Goal: Task Accomplishment & Management: Manage account settings

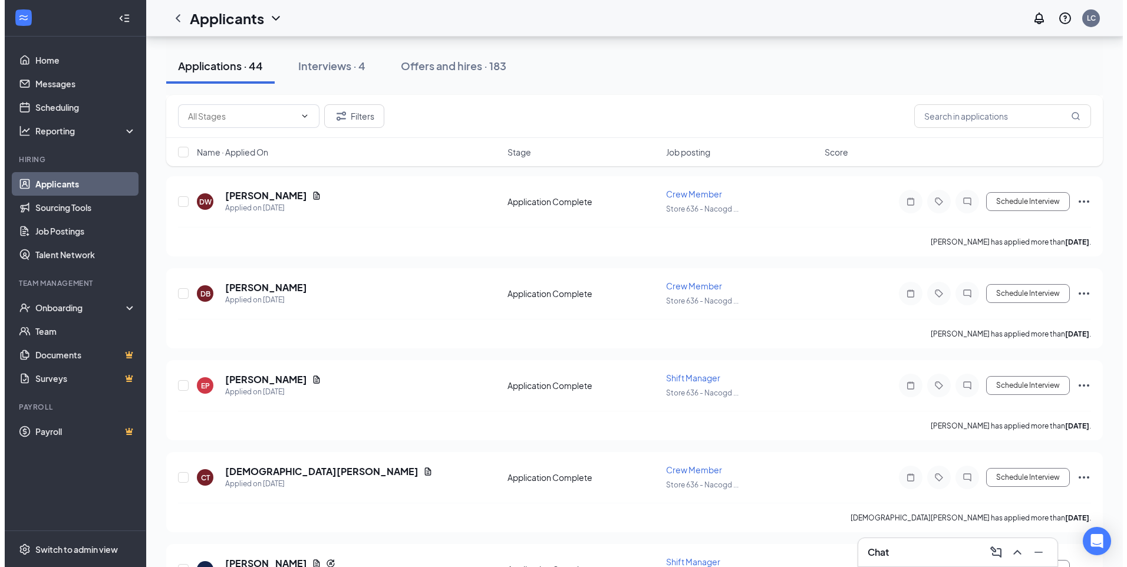
scroll to position [295, 0]
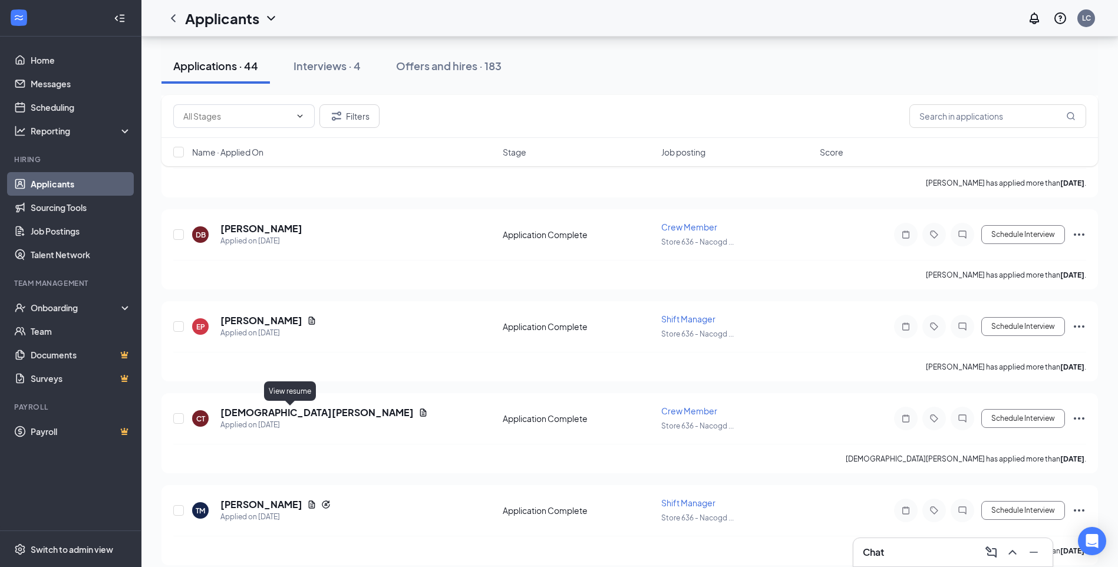
click at [418, 410] on icon "Document" at bounding box center [422, 412] width 9 height 9
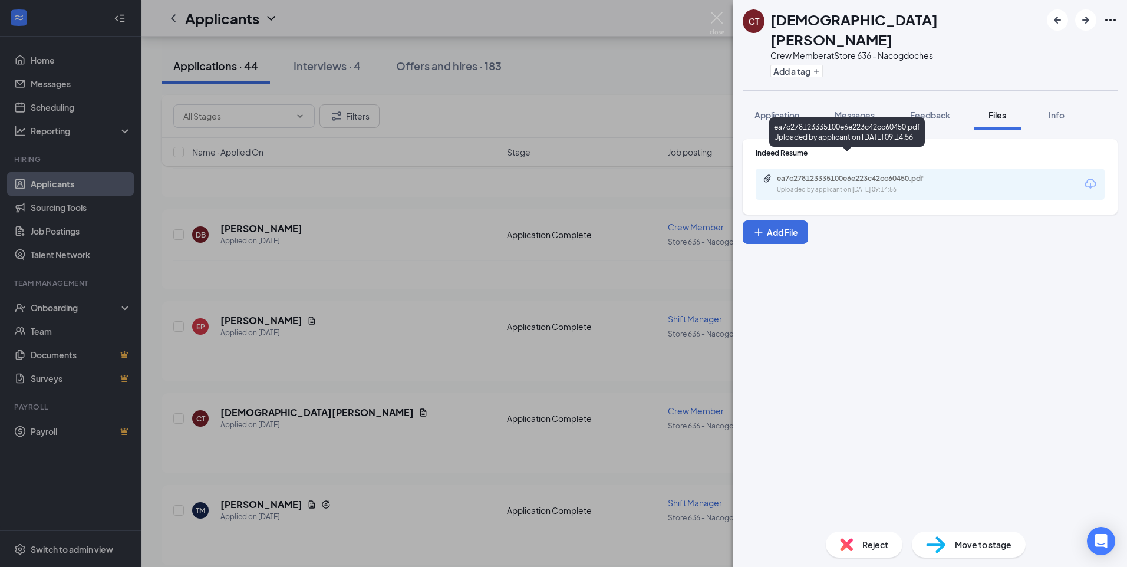
click at [817, 185] on div "Uploaded by applicant on [DATE] 09:14:56" at bounding box center [865, 189] width 177 height 9
click at [761, 110] on span "Application" at bounding box center [776, 115] width 45 height 11
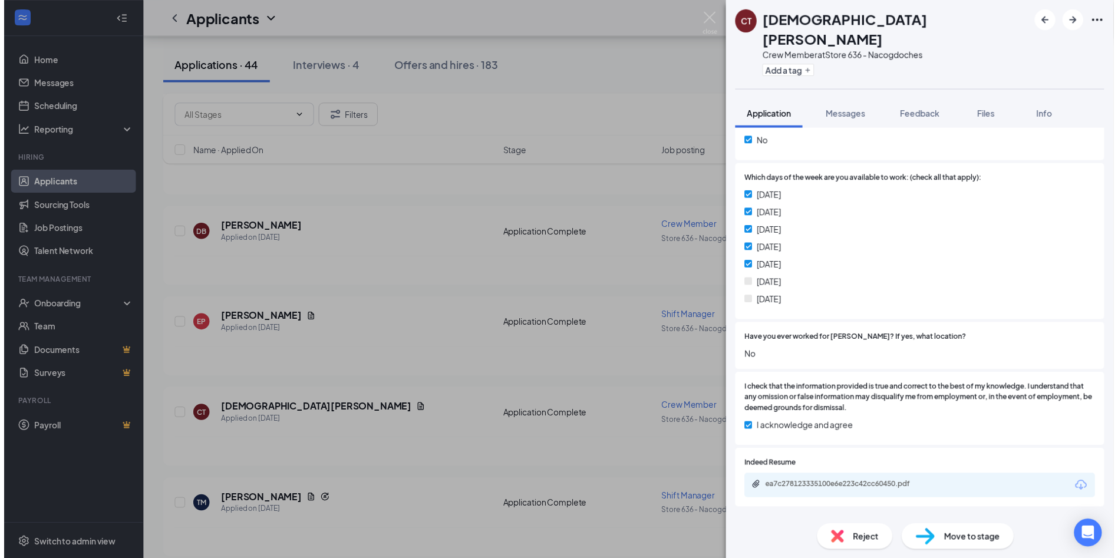
scroll to position [354, 0]
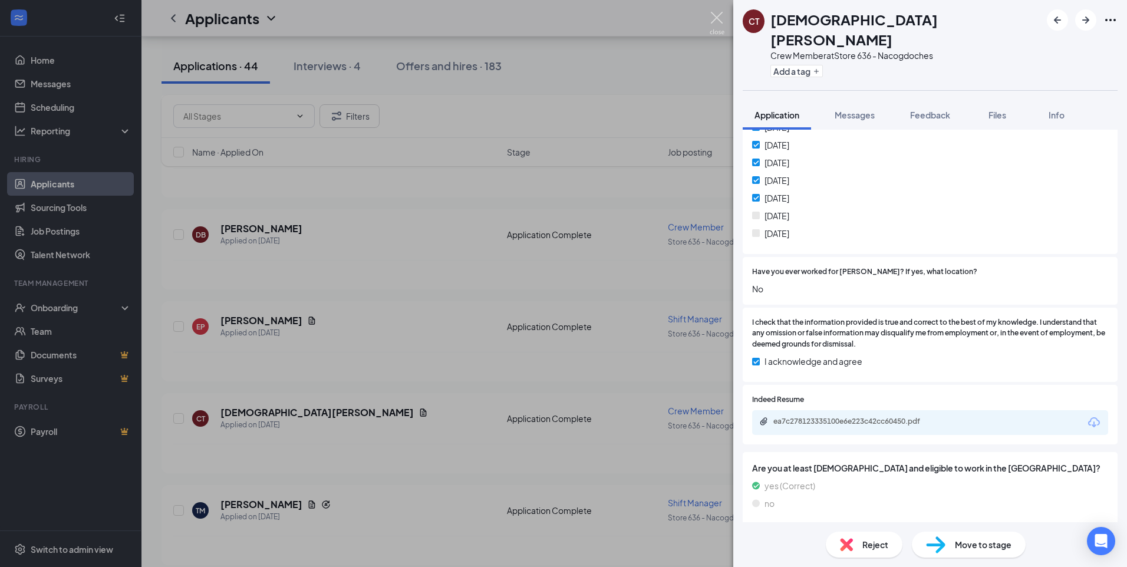
click at [719, 16] on img at bounding box center [716, 23] width 15 height 23
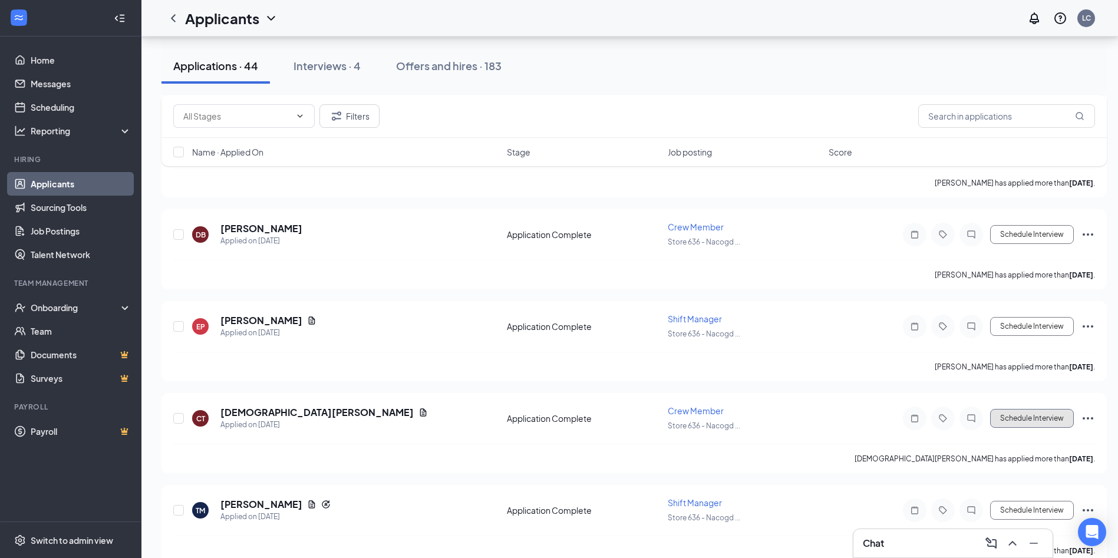
click at [1025, 414] on button "Schedule Interview" at bounding box center [1032, 418] width 84 height 19
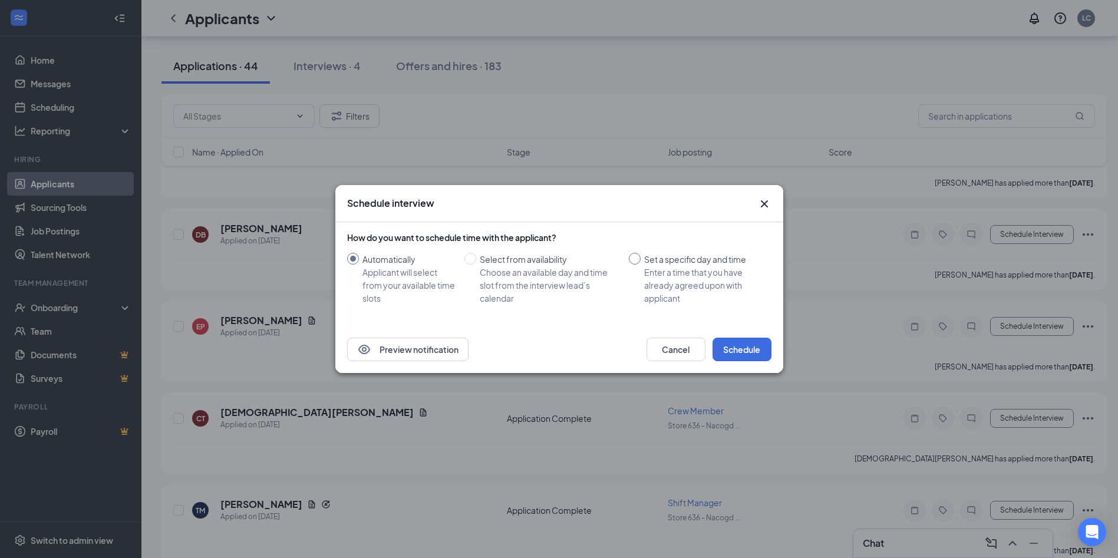
click at [638, 256] on input "Set a specific day and time Enter a time that you have already agreed upon with…" at bounding box center [635, 259] width 12 height 12
radio input "true"
radio input "false"
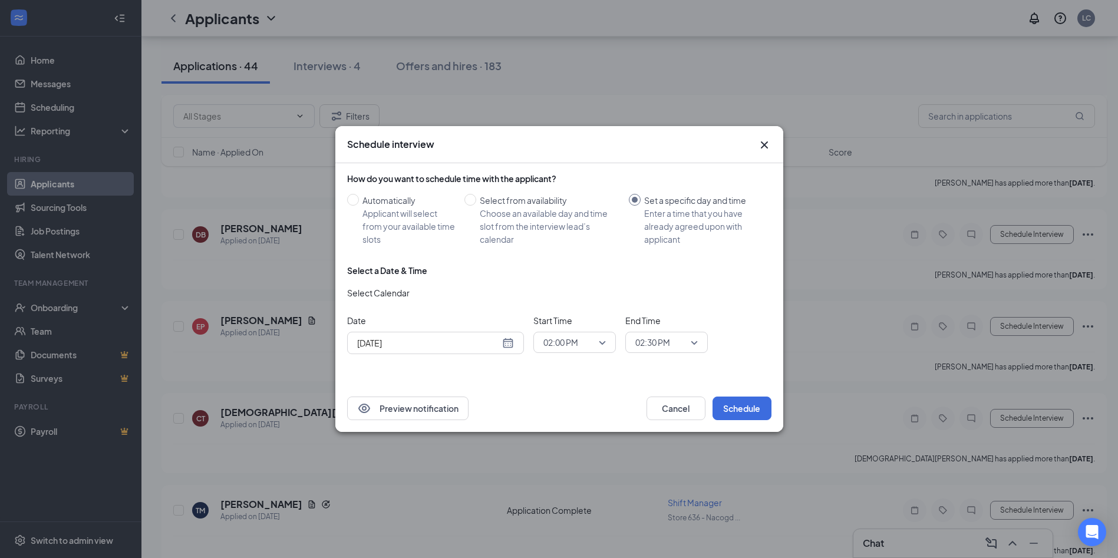
click at [509, 342] on div "[DATE]" at bounding box center [435, 342] width 157 height 13
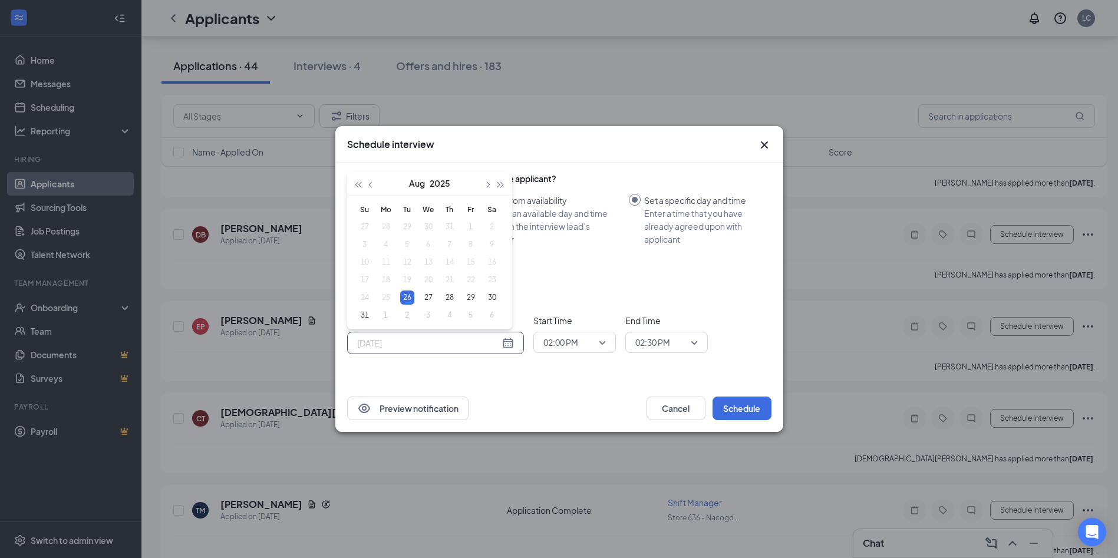
click at [406, 302] on div "26" at bounding box center [407, 297] width 14 height 14
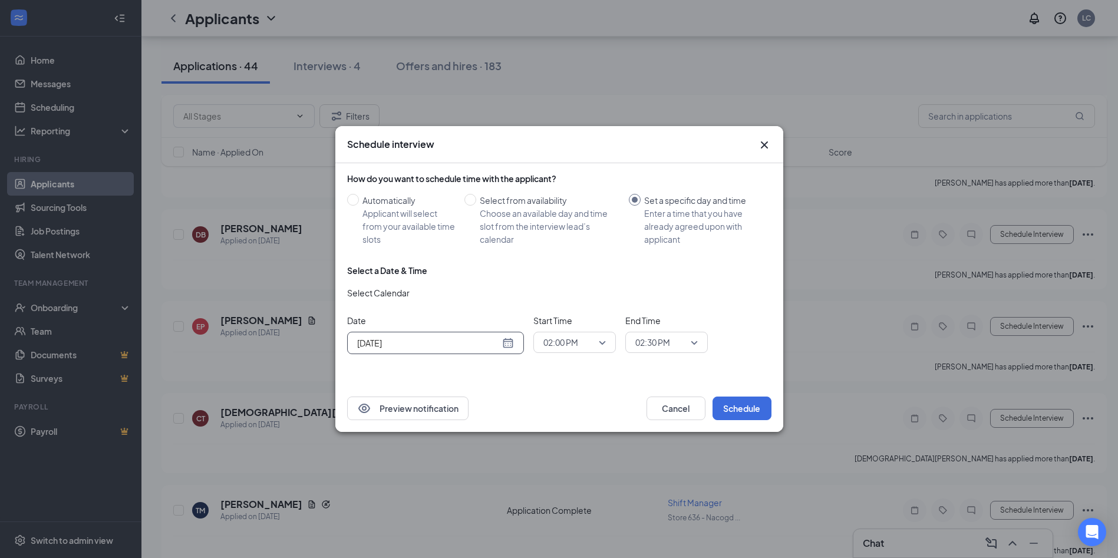
click at [504, 344] on div "[DATE]" at bounding box center [435, 342] width 157 height 13
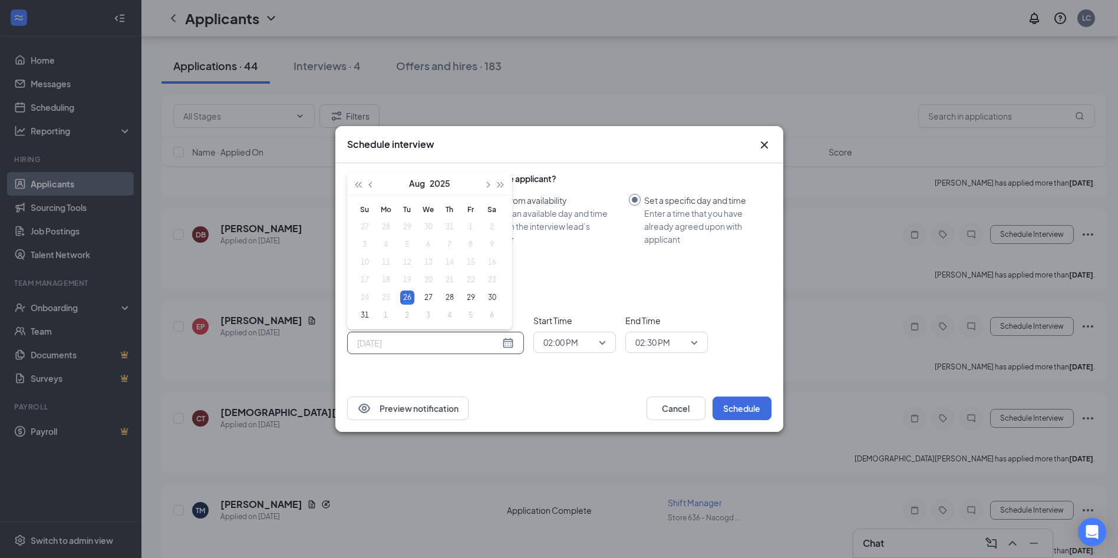
type input "[DATE]"
click at [453, 298] on div "28" at bounding box center [450, 297] width 14 height 14
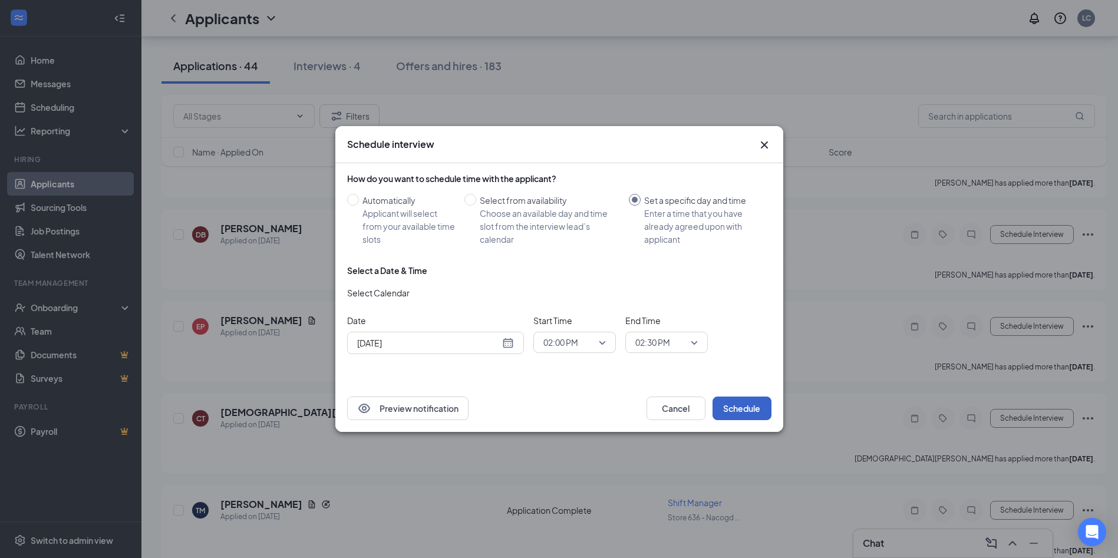
click at [762, 409] on button "Schedule" at bounding box center [741, 409] width 59 height 24
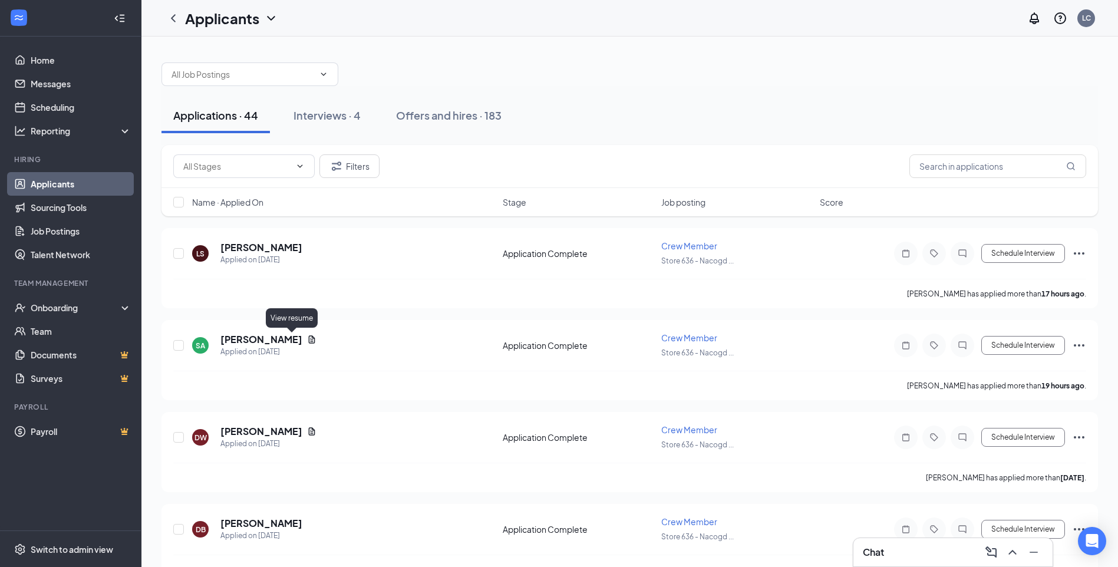
click at [307, 339] on icon "Document" at bounding box center [311, 339] width 9 height 9
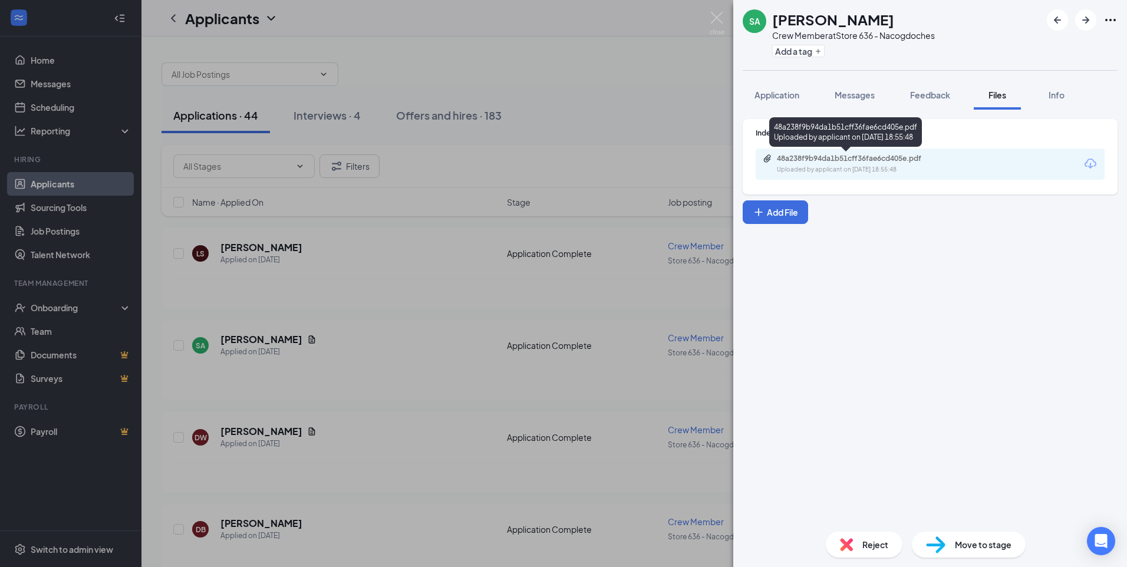
click at [893, 166] on div "Uploaded by applicant on [DATE] 18:55:48" at bounding box center [865, 169] width 177 height 9
click at [778, 93] on span "Application" at bounding box center [776, 95] width 45 height 11
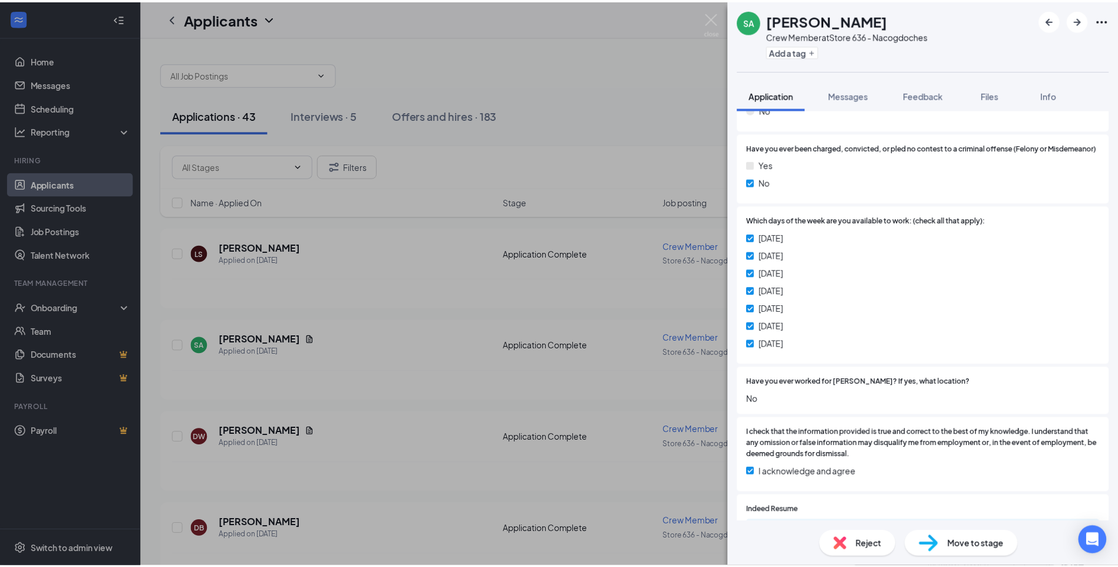
scroll to position [236, 0]
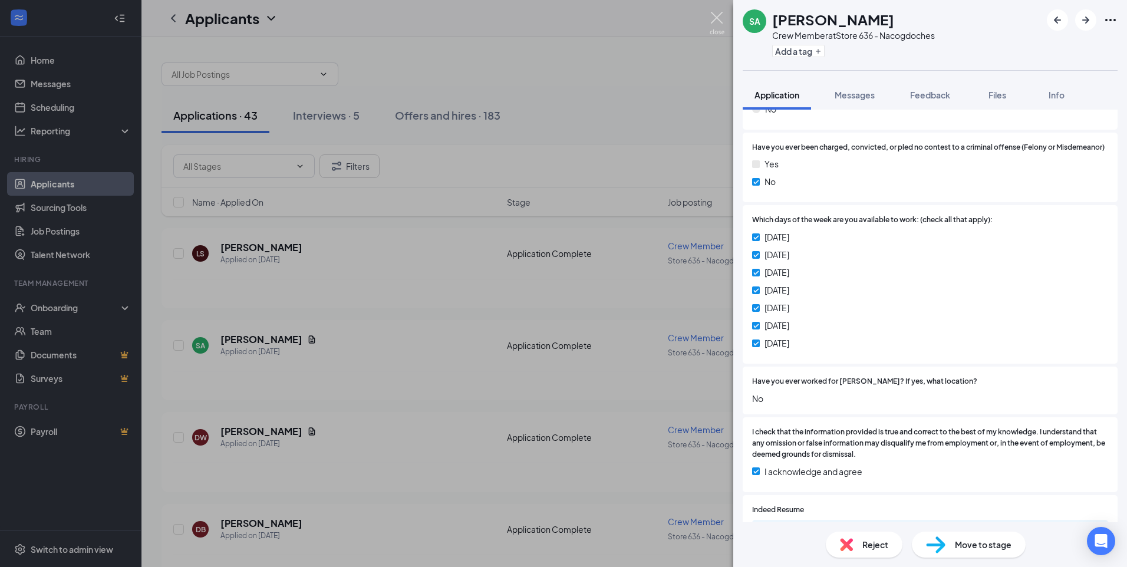
click at [717, 16] on img at bounding box center [716, 23] width 15 height 23
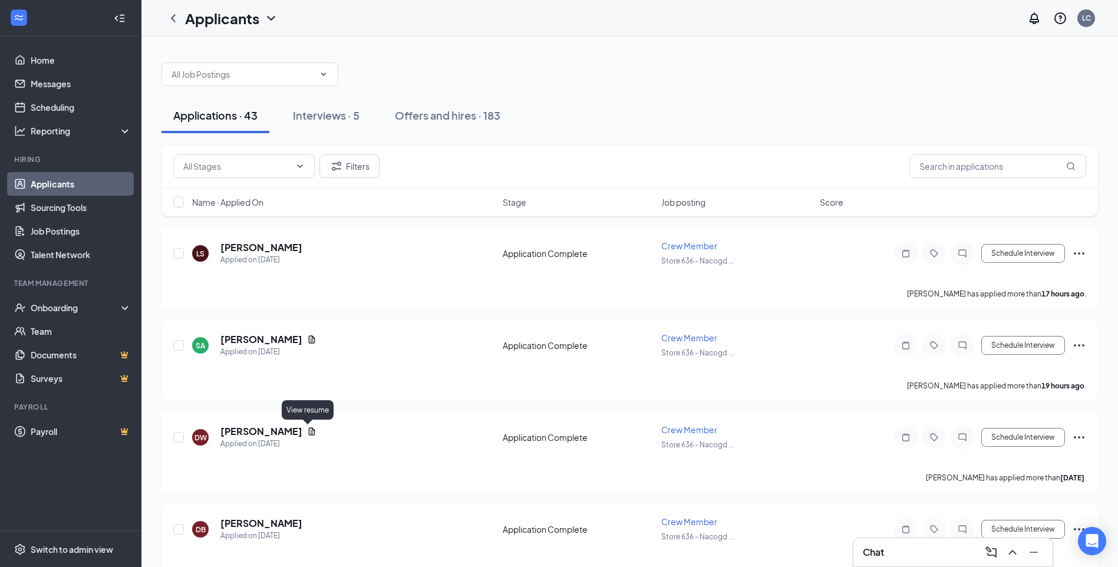
click at [308, 430] on icon "Document" at bounding box center [311, 431] width 9 height 9
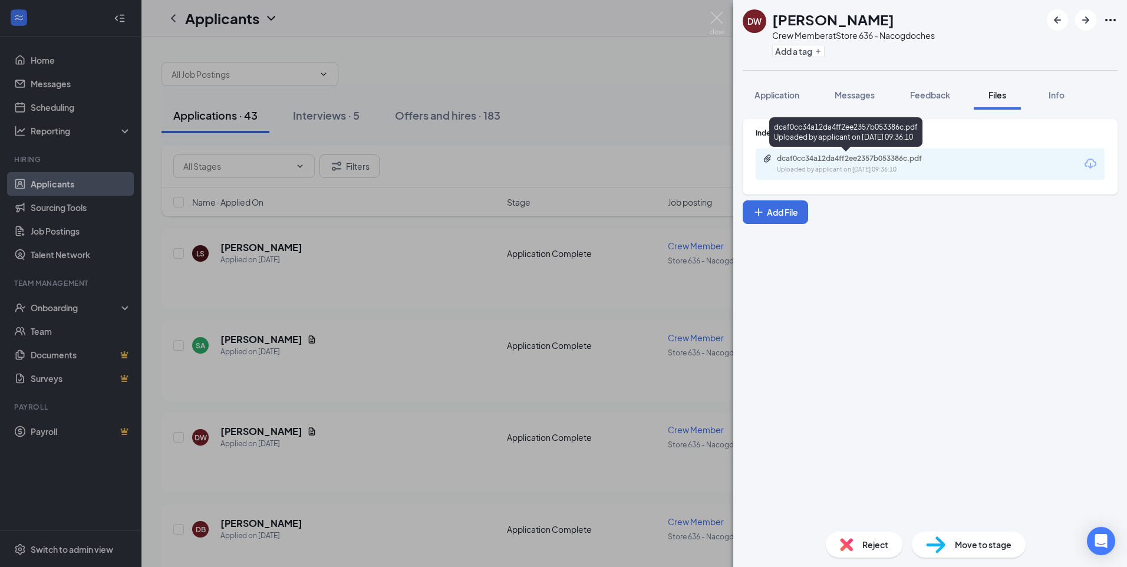
click at [899, 162] on div "dcaf0cc34a12da4ff2ee2357b053386c.pdf" at bounding box center [859, 158] width 165 height 9
click at [712, 18] on img at bounding box center [716, 23] width 15 height 23
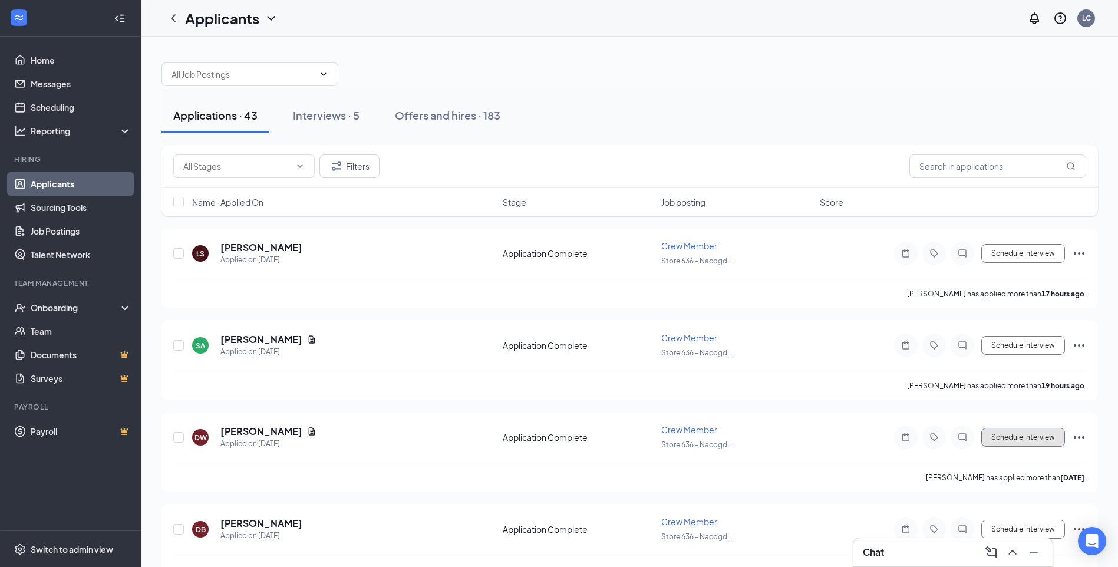
click at [1037, 439] on button "Schedule Interview" at bounding box center [1023, 437] width 84 height 19
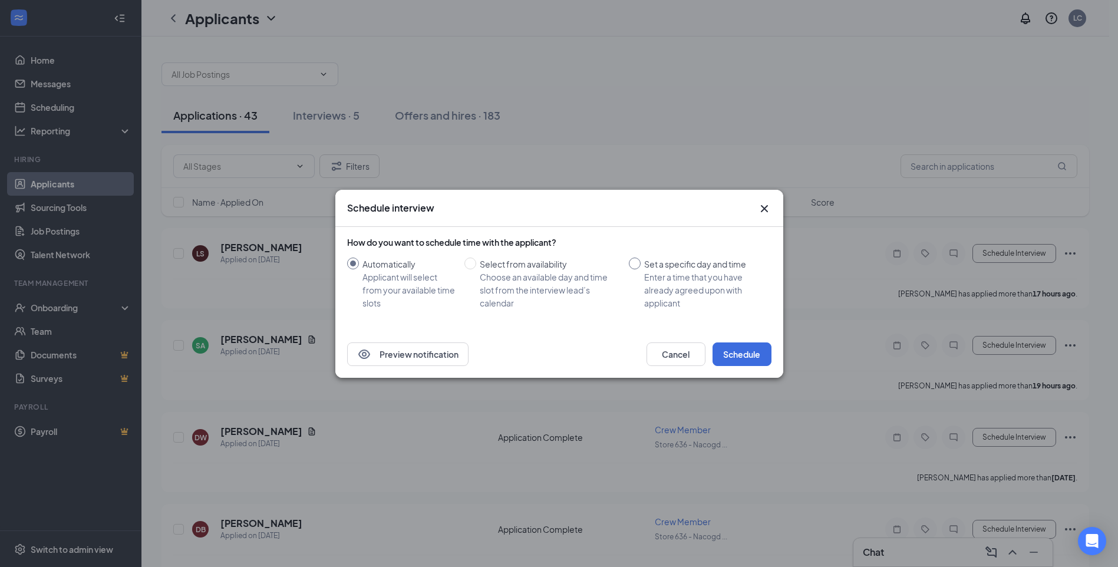
click at [633, 263] on input "Set a specific day and time Enter a time that you have already agreed upon with…" at bounding box center [635, 263] width 12 height 12
radio input "true"
radio input "false"
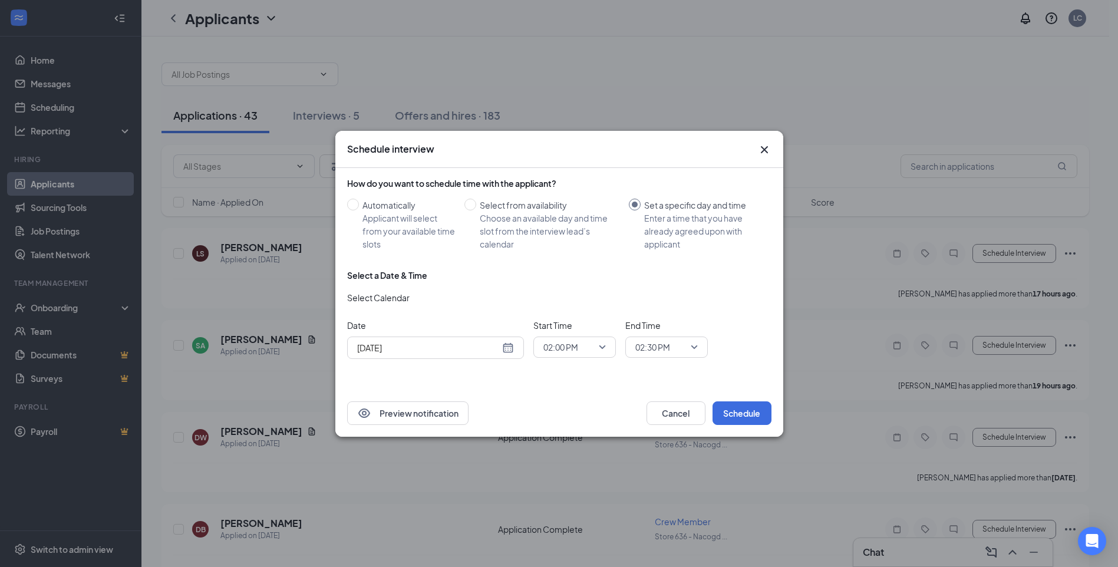
click at [514, 347] on div "[DATE]" at bounding box center [435, 347] width 177 height 22
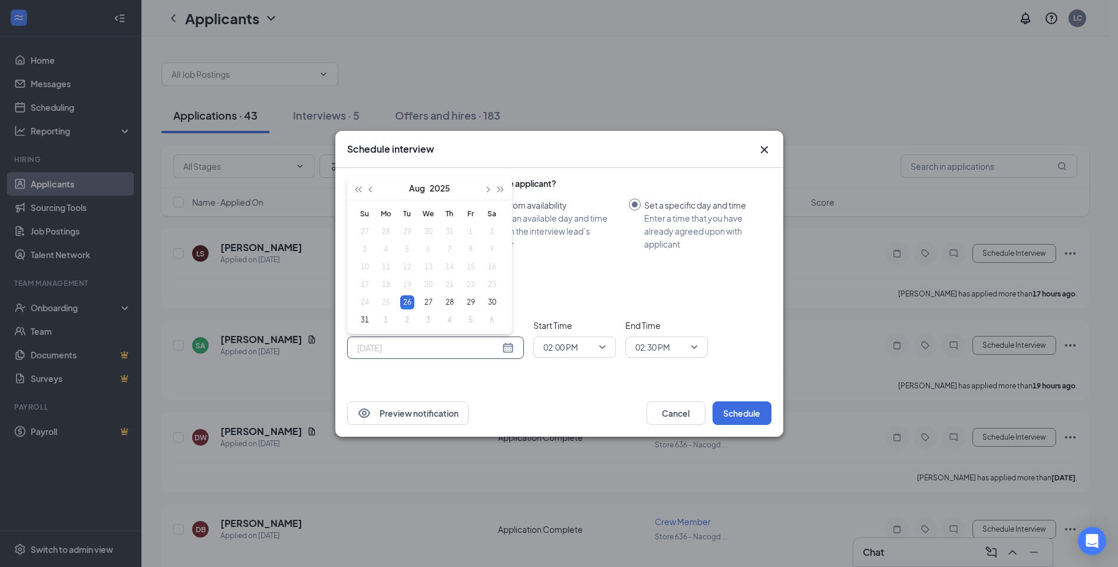
type input "[DATE]"
click at [445, 302] on div "28" at bounding box center [450, 302] width 14 height 14
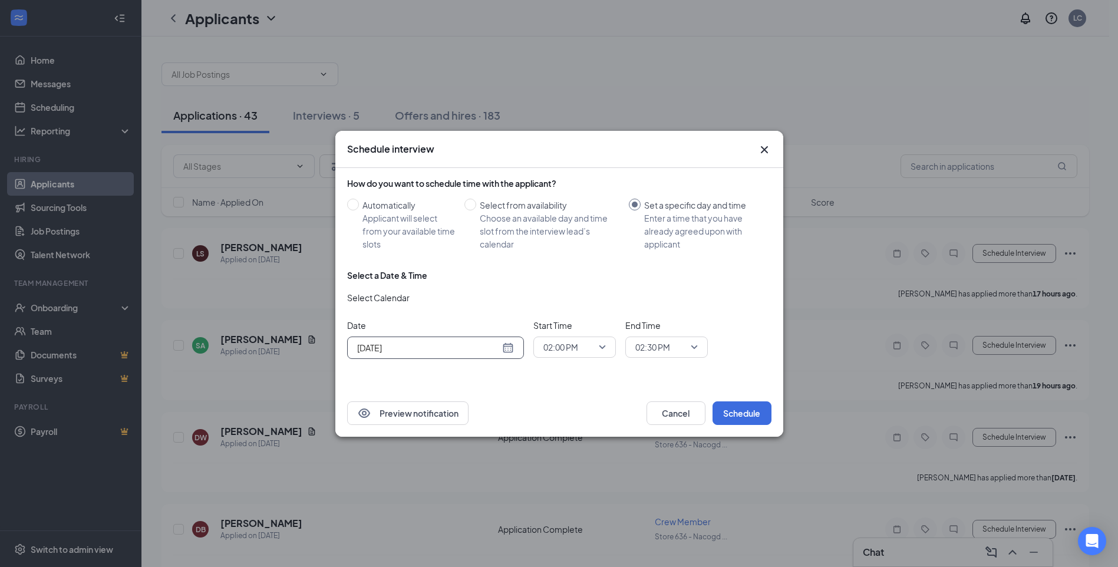
click at [600, 351] on span "02:00 PM" at bounding box center [574, 347] width 62 height 18
click at [556, 289] on span "11:00 AM" at bounding box center [560, 284] width 35 height 13
click at [688, 347] on span "02:30 PM" at bounding box center [666, 347] width 62 height 18
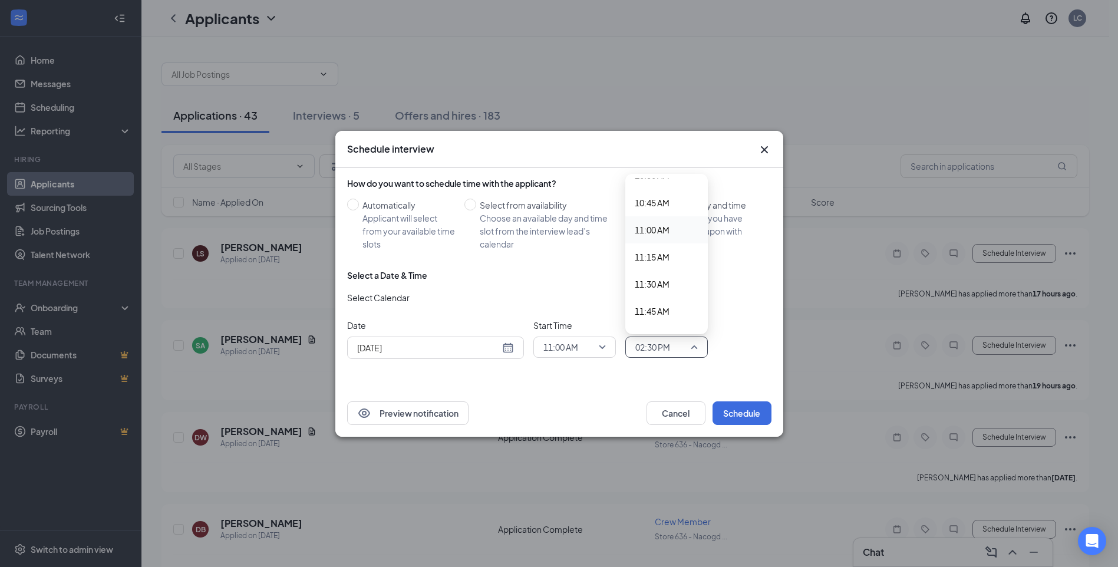
click at [659, 280] on span "11:30 AM" at bounding box center [652, 284] width 35 height 13
click at [744, 414] on button "Schedule" at bounding box center [741, 413] width 59 height 24
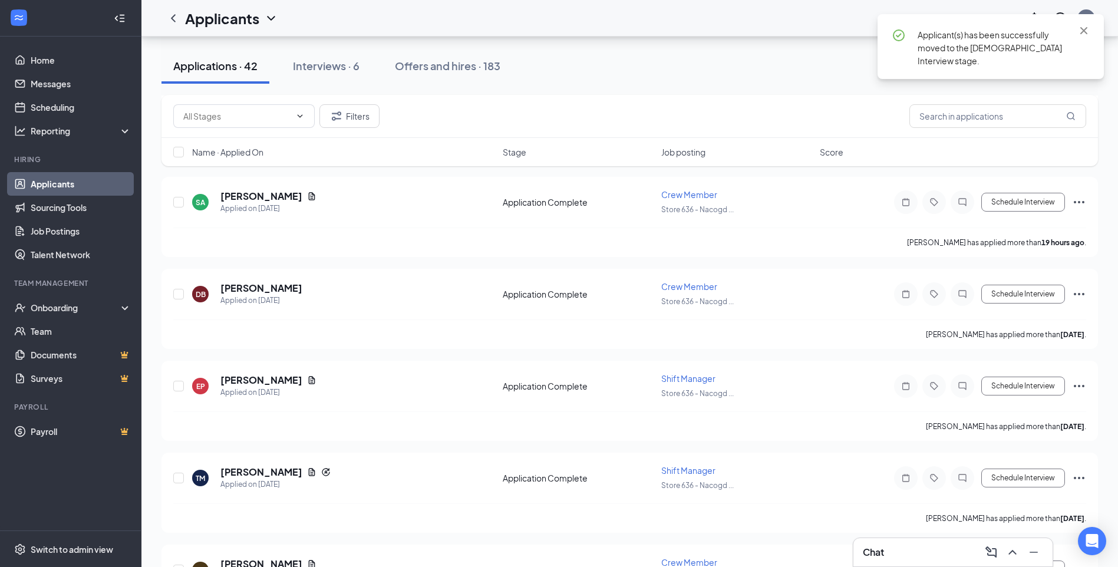
scroll to position [177, 0]
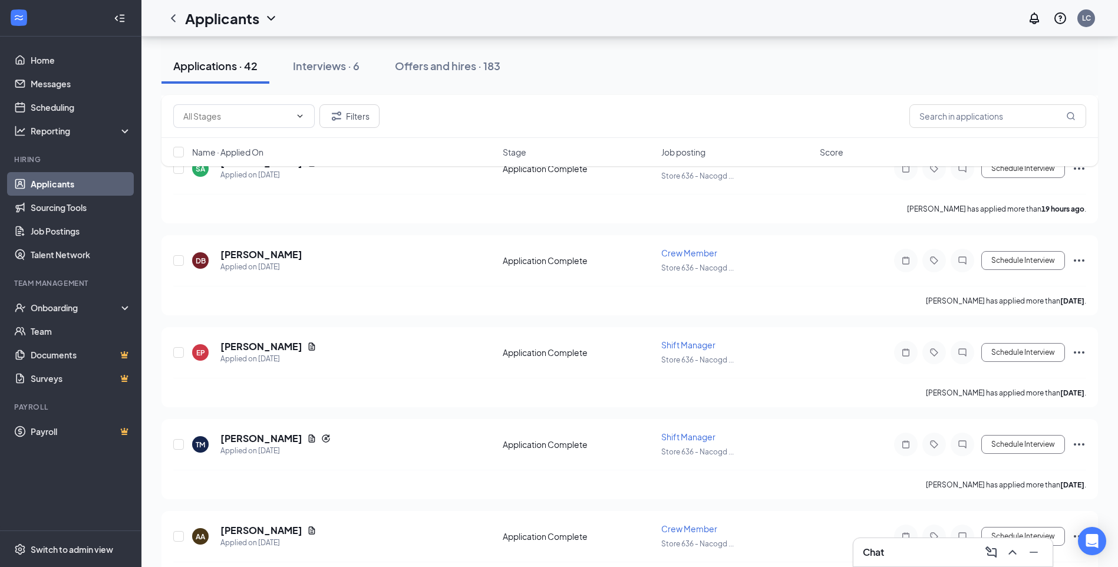
click at [308, 62] on div "Interviews · 6" at bounding box center [326, 65] width 67 height 15
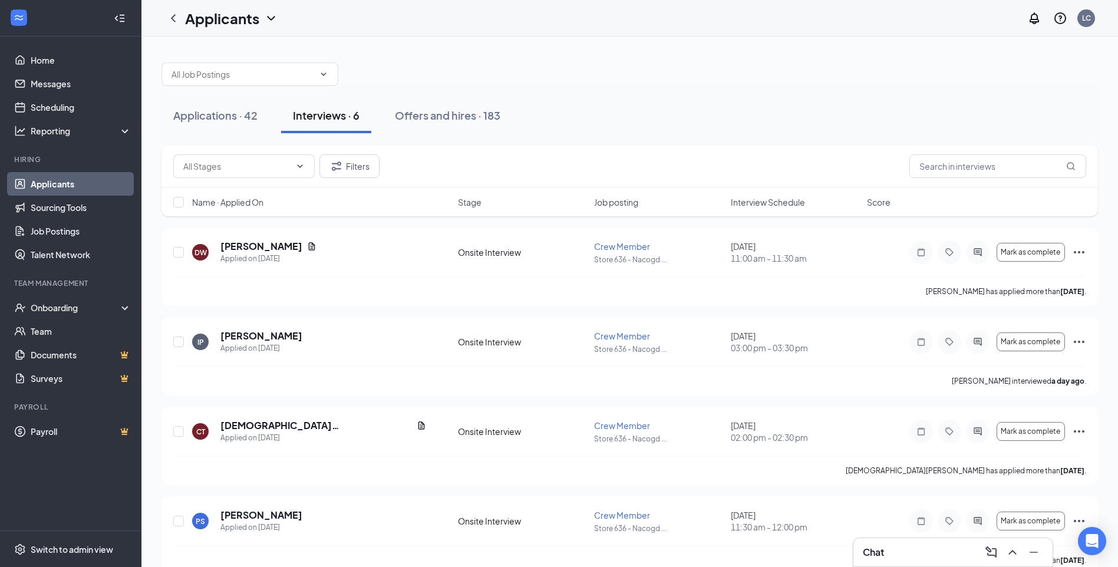
click at [1080, 338] on icon "Ellipses" at bounding box center [1079, 342] width 14 height 14
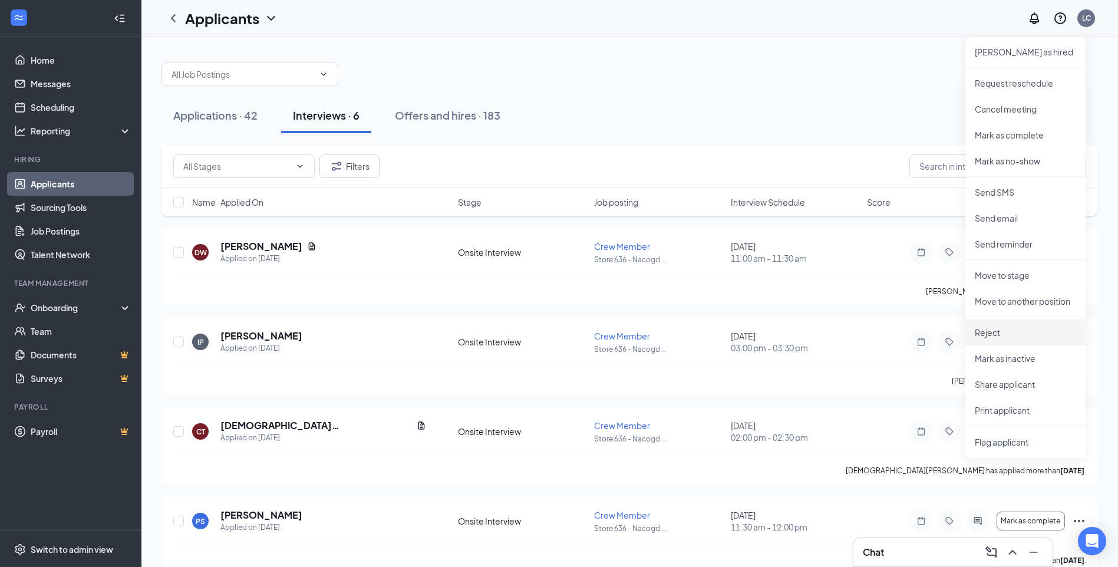
click at [1031, 334] on p "Reject" at bounding box center [1025, 332] width 101 height 12
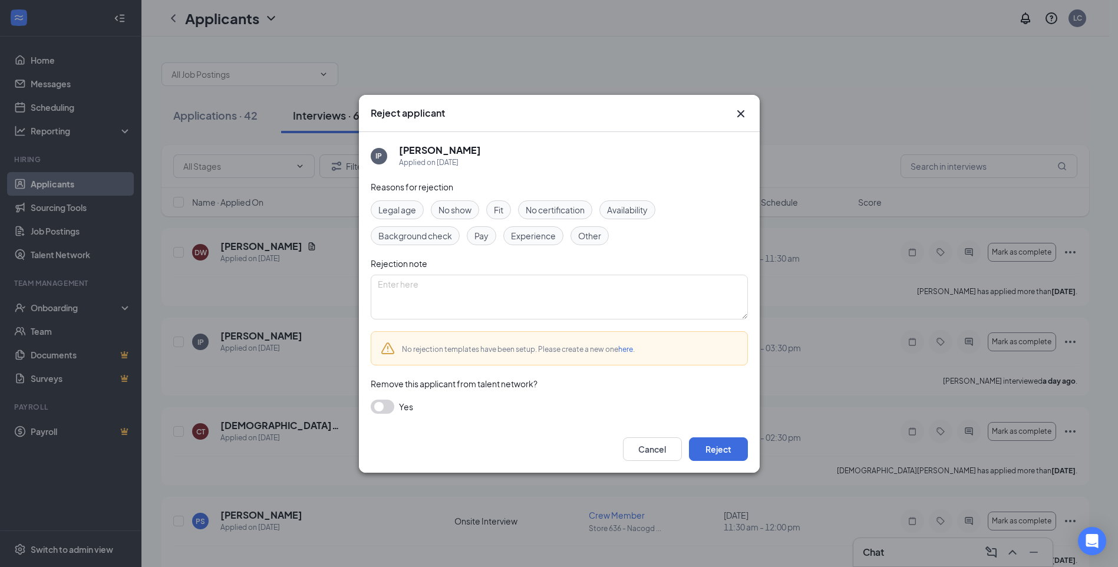
click at [441, 211] on span "No show" at bounding box center [454, 209] width 33 height 13
click at [712, 451] on button "Reject" at bounding box center [718, 449] width 59 height 24
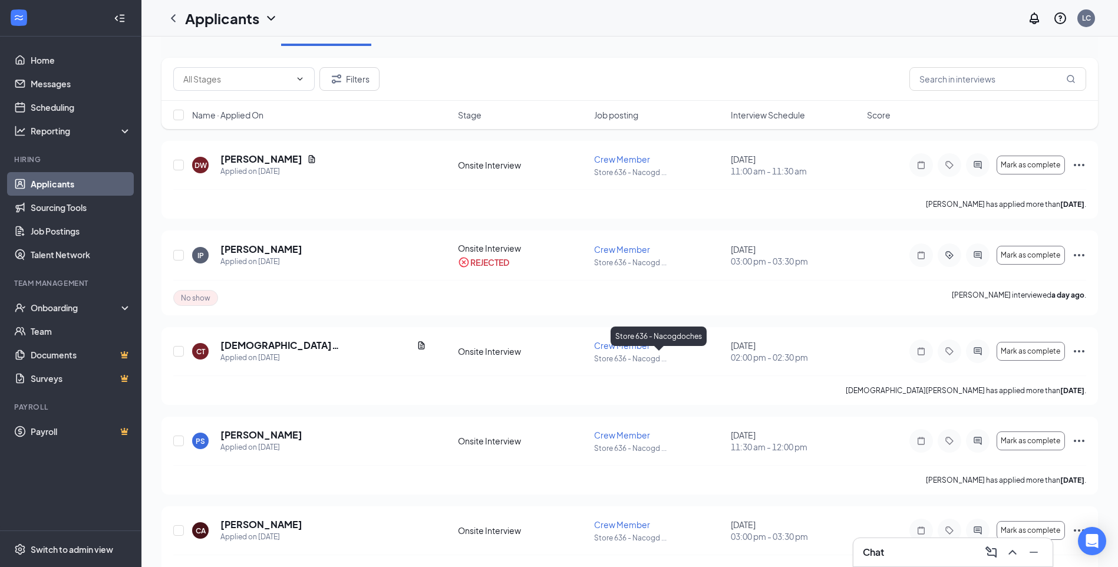
scroll to position [118, 0]
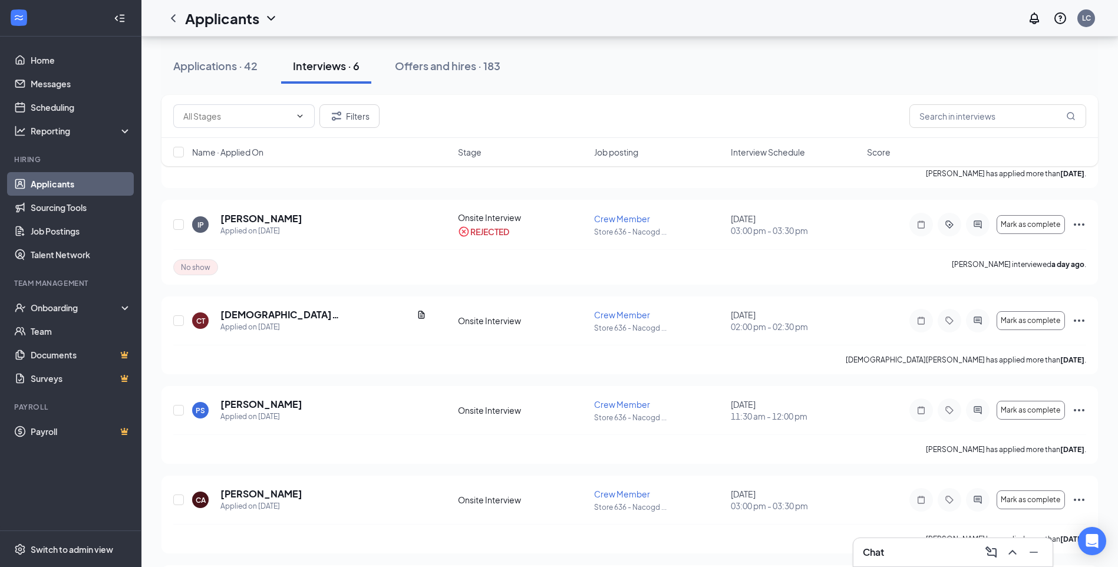
click at [1081, 408] on icon "Ellipses" at bounding box center [1079, 410] width 14 height 14
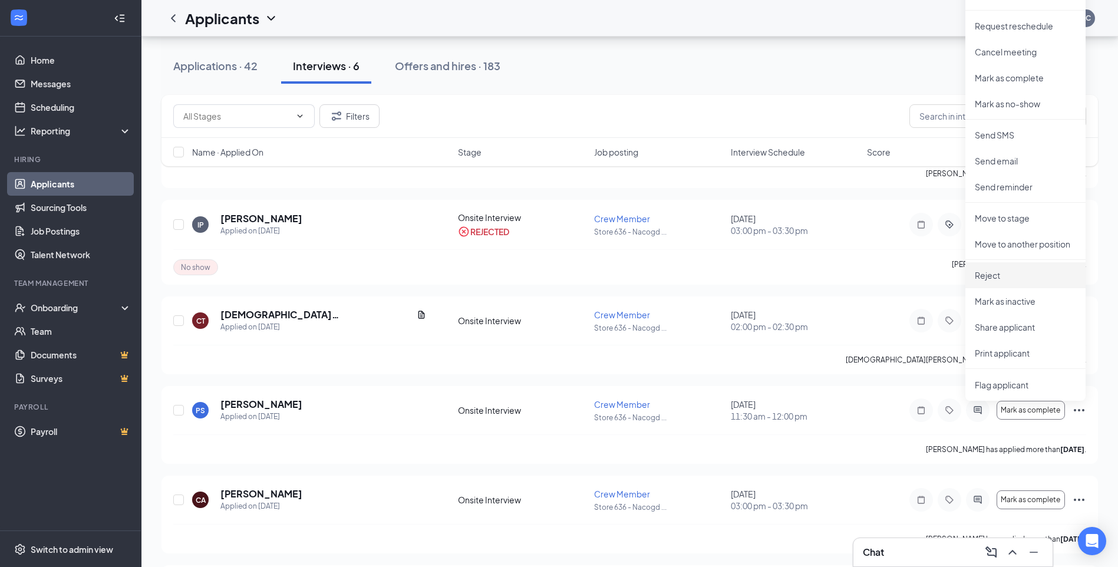
click at [1009, 274] on p "Reject" at bounding box center [1025, 275] width 101 height 12
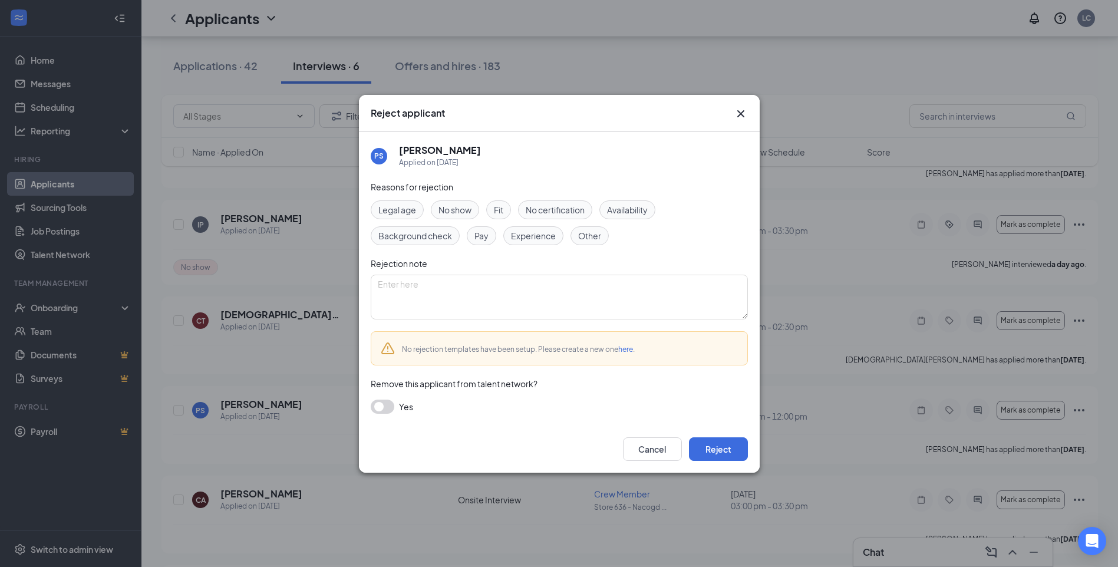
click at [593, 240] on span "Other" at bounding box center [589, 235] width 23 height 13
click at [726, 452] on button "Reject" at bounding box center [718, 449] width 59 height 24
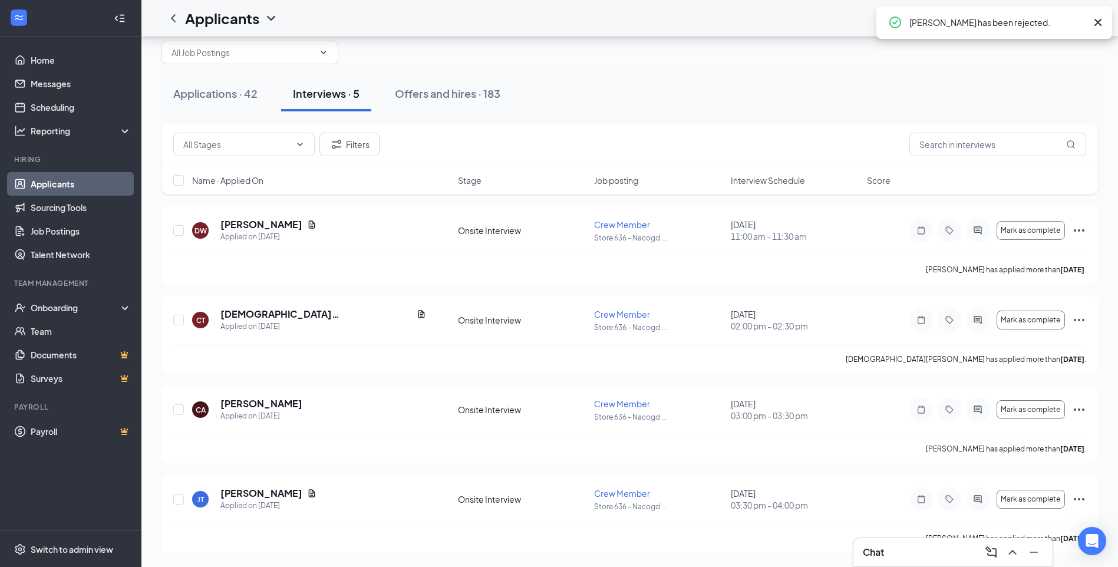
scroll to position [22, 0]
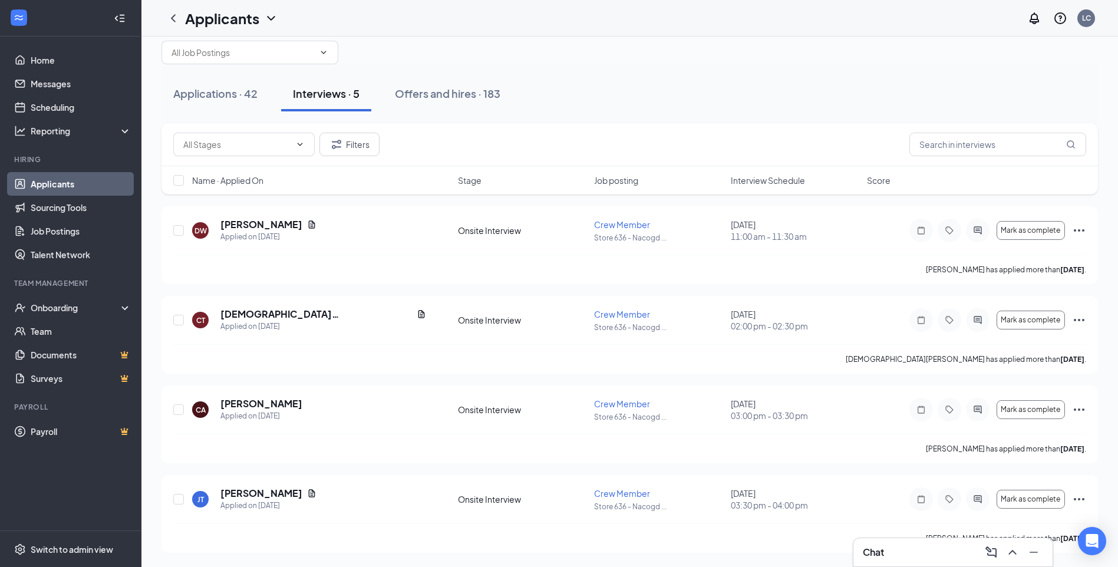
click at [1082, 409] on icon "Ellipses" at bounding box center [1079, 409] width 14 height 14
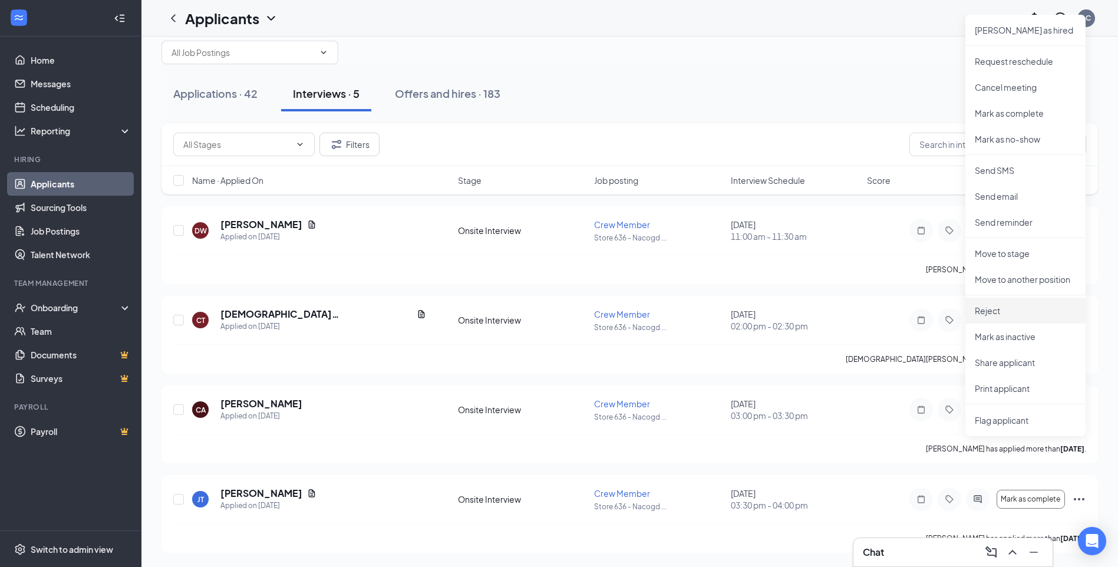
click at [1011, 302] on li "Reject" at bounding box center [1025, 311] width 120 height 26
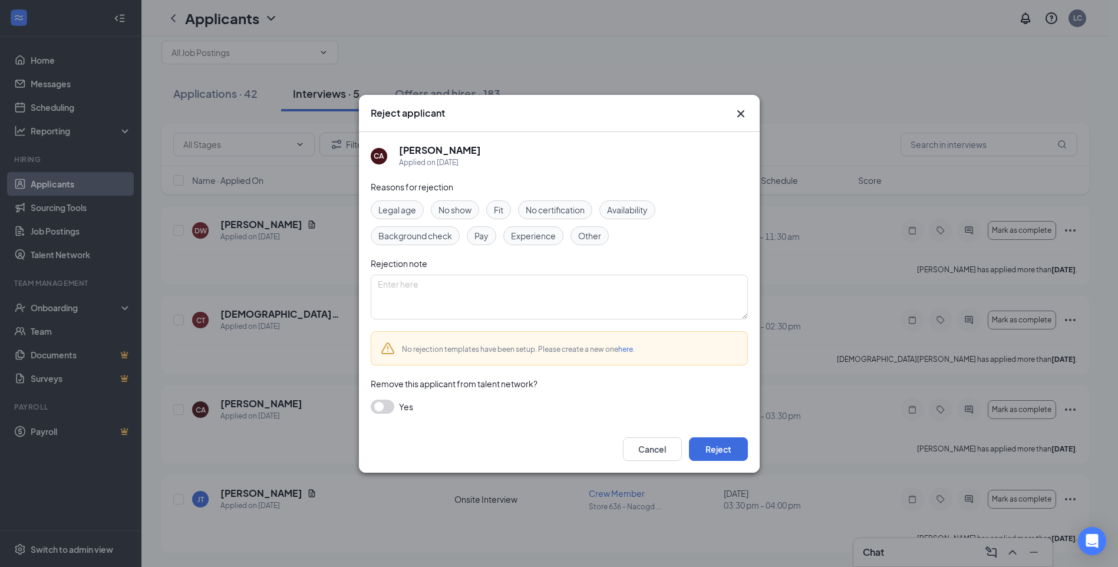
click at [592, 238] on span "Other" at bounding box center [589, 235] width 23 height 13
click at [716, 453] on button "Reject" at bounding box center [718, 449] width 59 height 24
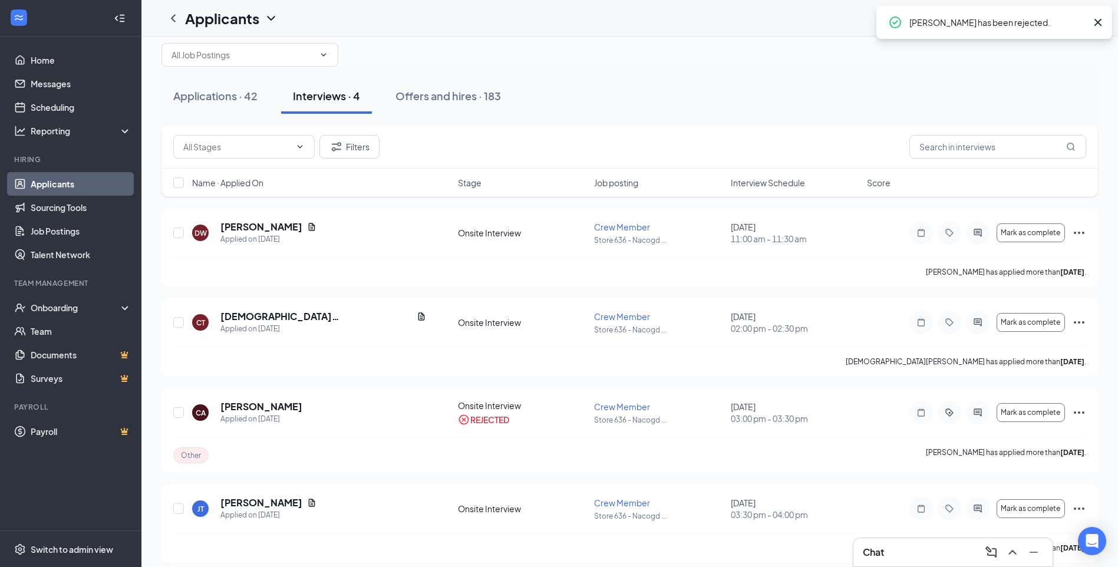
scroll to position [29, 0]
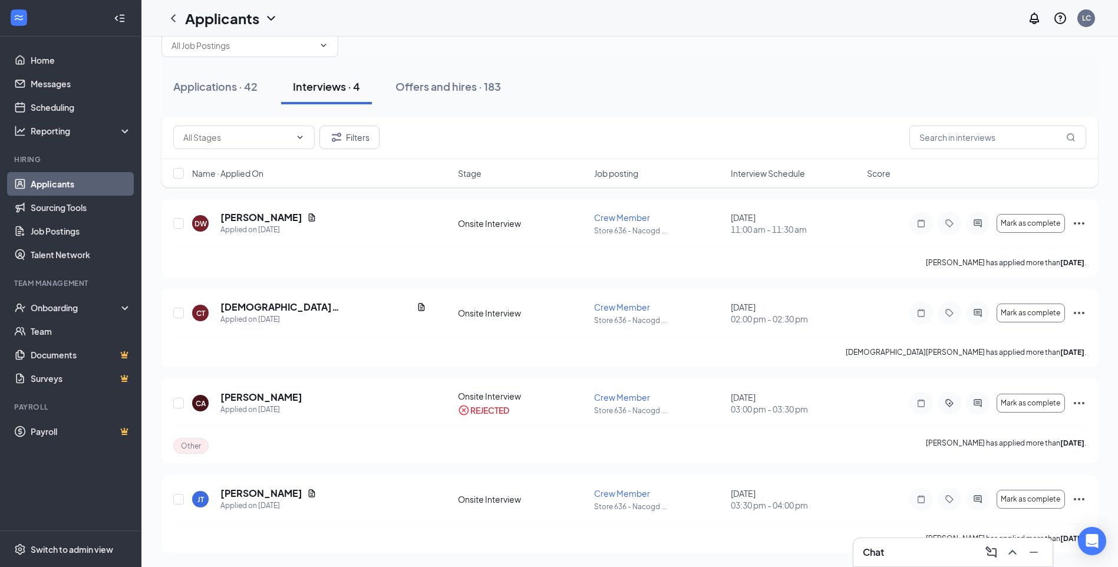
click at [237, 78] on button "Applications · 42" at bounding box center [215, 86] width 108 height 35
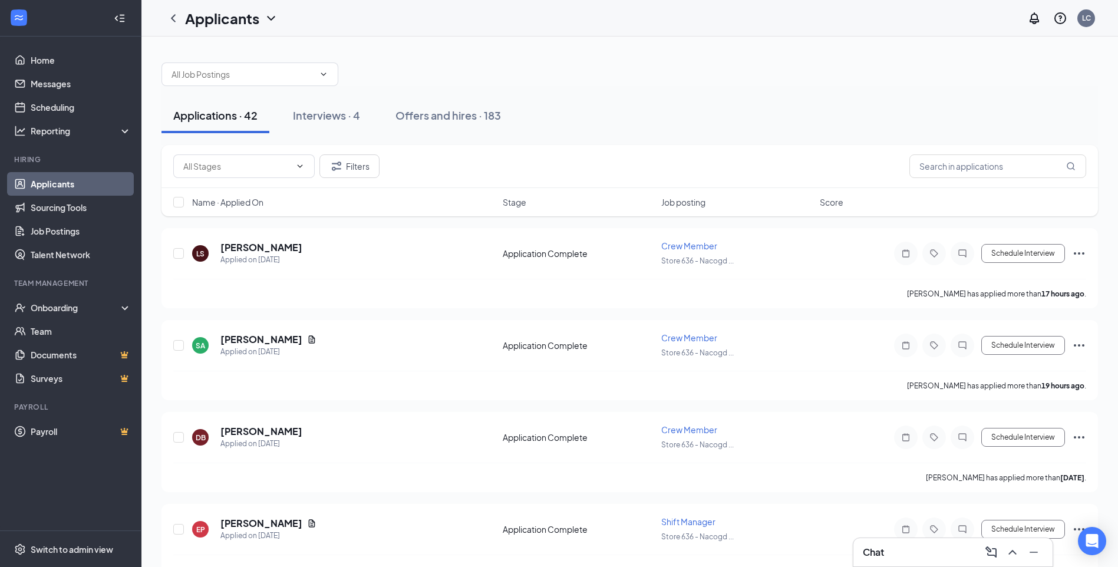
click at [330, 115] on div "Interviews · 4" at bounding box center [326, 115] width 67 height 15
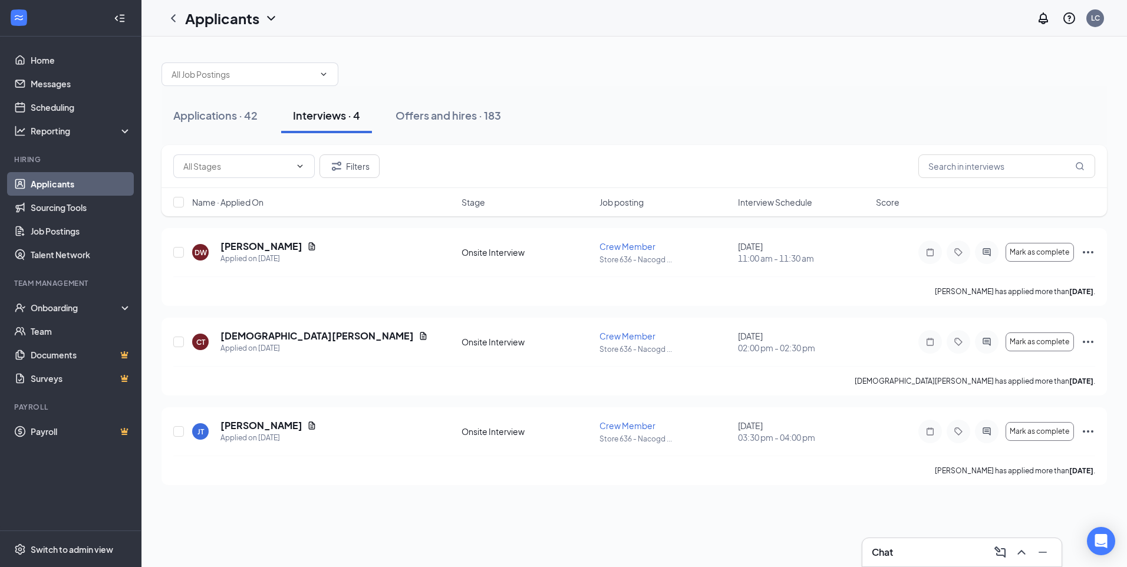
click at [220, 102] on button "Applications · 42" at bounding box center [215, 115] width 108 height 35
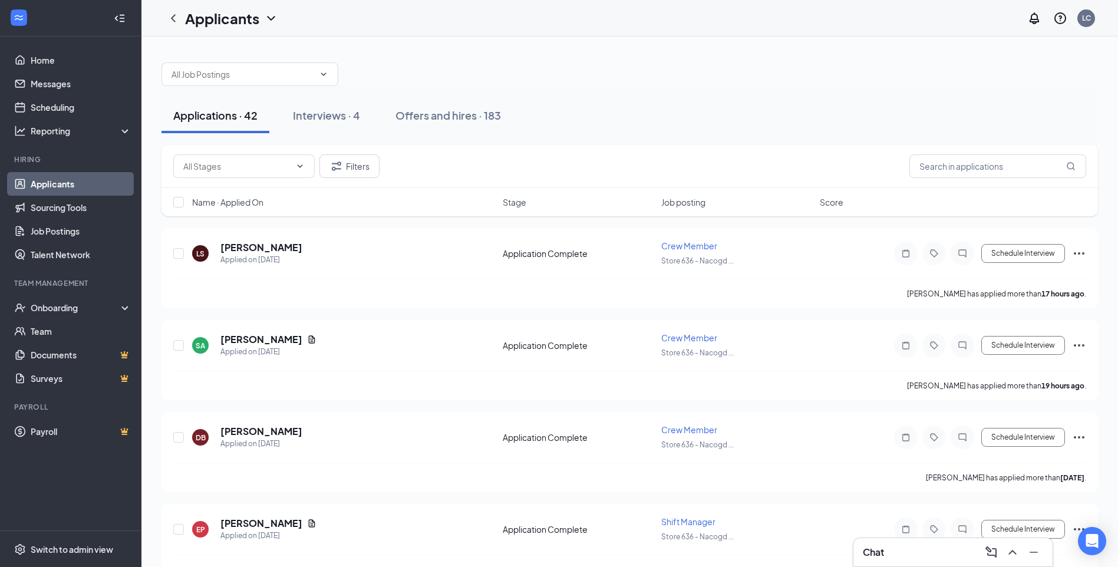
click at [320, 113] on div "Interviews · 4" at bounding box center [326, 115] width 67 height 15
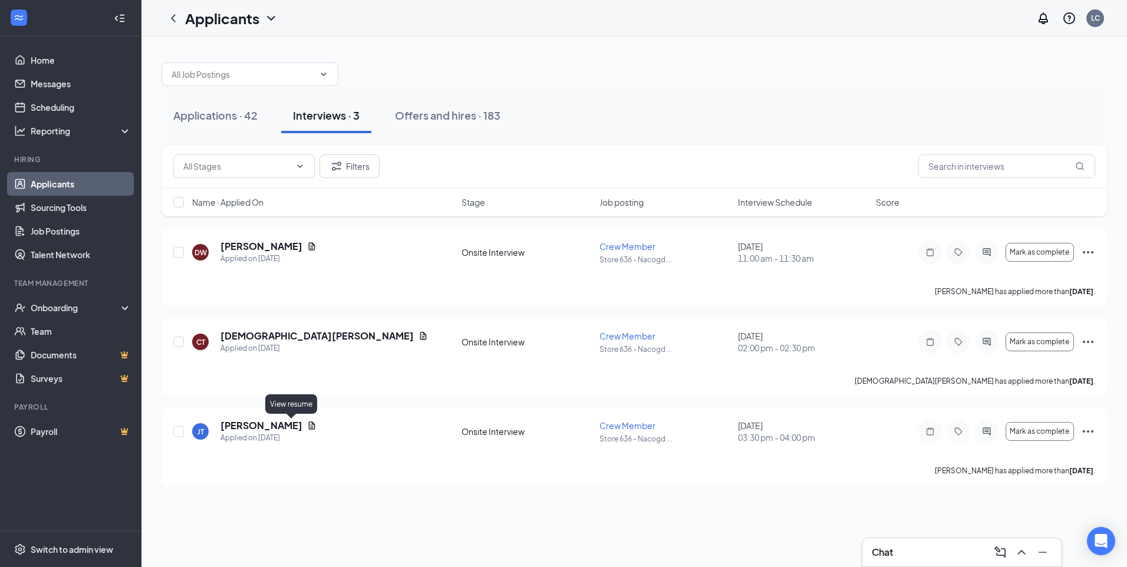
click at [309, 424] on icon "Document" at bounding box center [312, 425] width 6 height 8
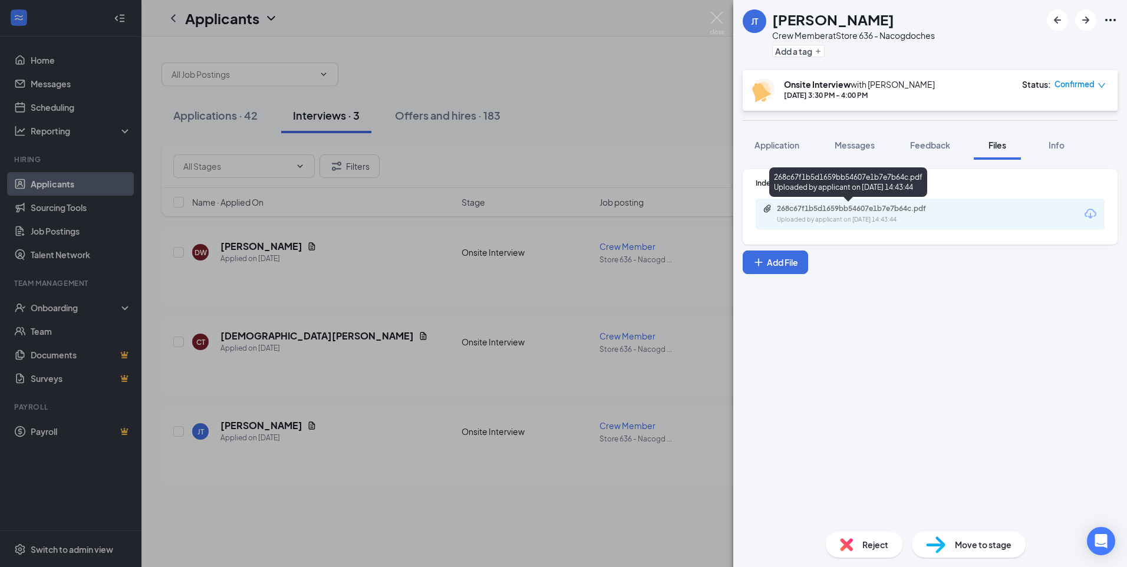
click at [859, 220] on div "Uploaded by applicant on [DATE] 14:43:44" at bounding box center [865, 219] width 177 height 9
click at [713, 19] on img at bounding box center [716, 23] width 15 height 23
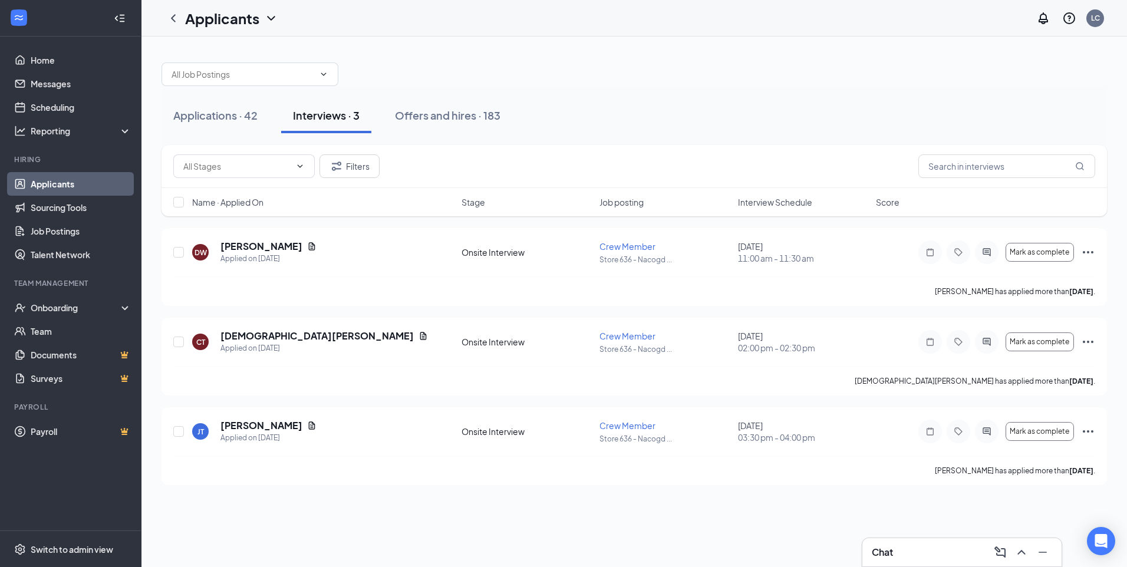
click at [186, 115] on div "Applications · 42" at bounding box center [215, 115] width 84 height 15
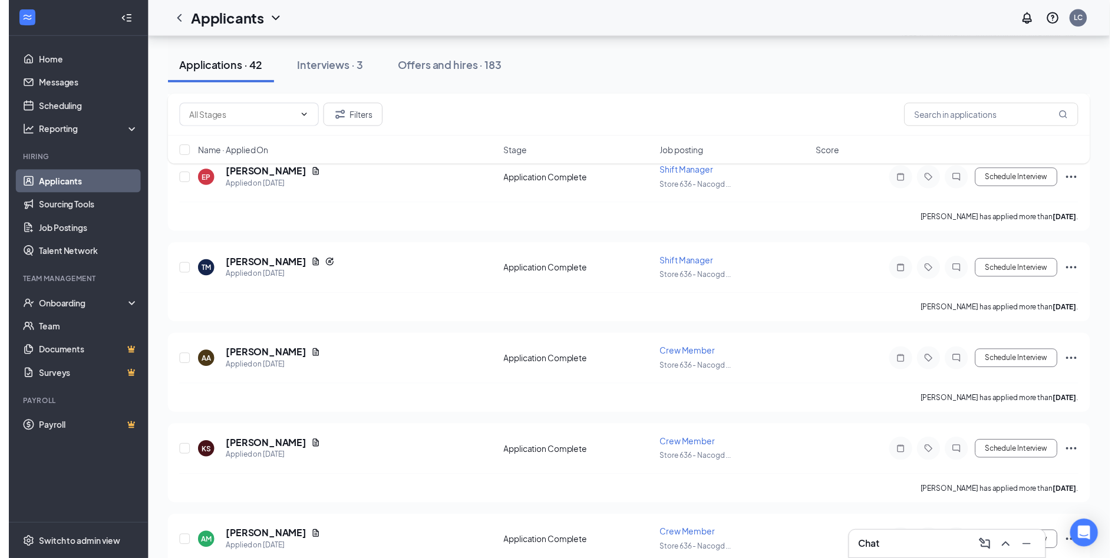
scroll to position [354, 0]
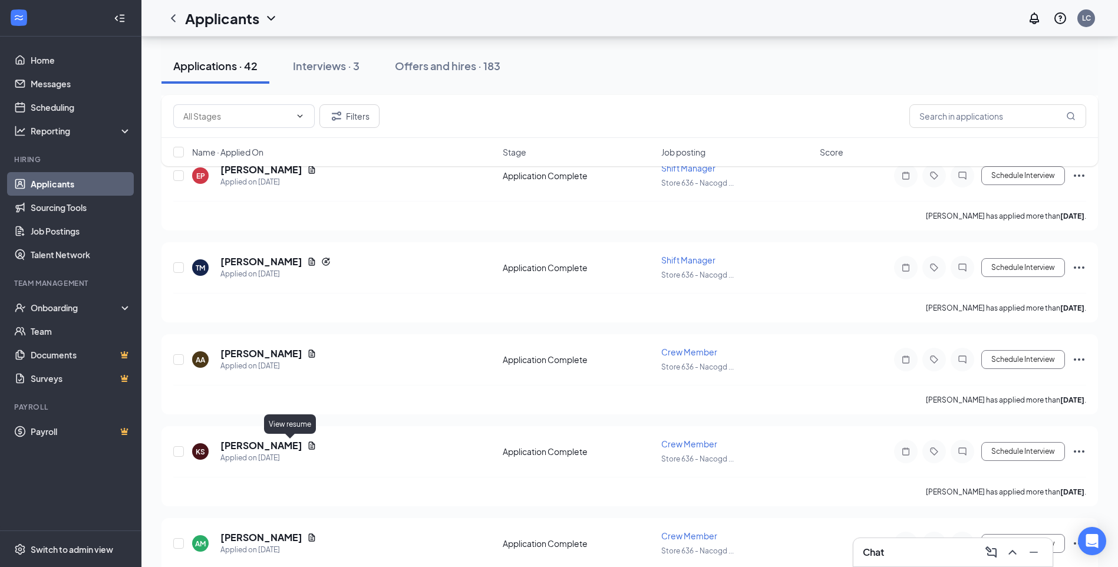
click at [307, 444] on icon "Document" at bounding box center [311, 445] width 9 height 9
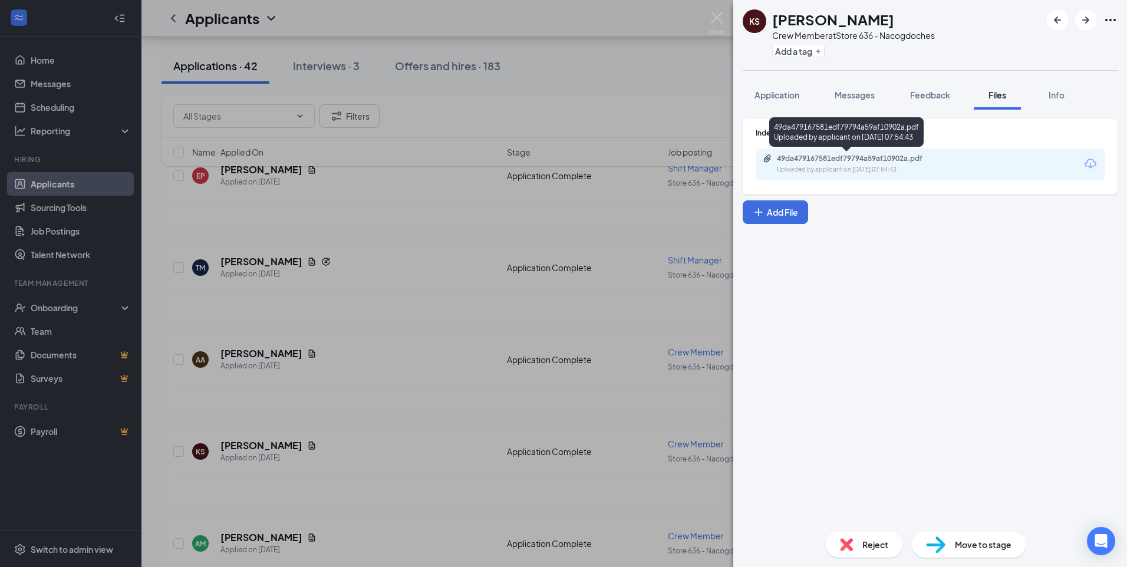
click at [871, 160] on div "49da479167581edf79794a59af10902a.pdf" at bounding box center [859, 158] width 165 height 9
click at [715, 14] on img at bounding box center [716, 23] width 15 height 23
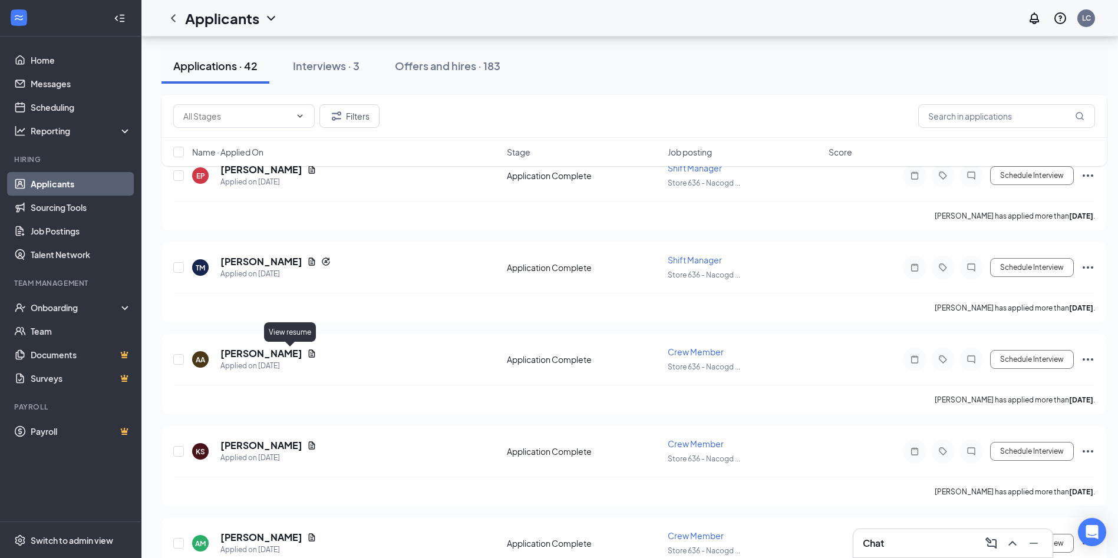
click at [309, 354] on icon "Document" at bounding box center [312, 353] width 6 height 8
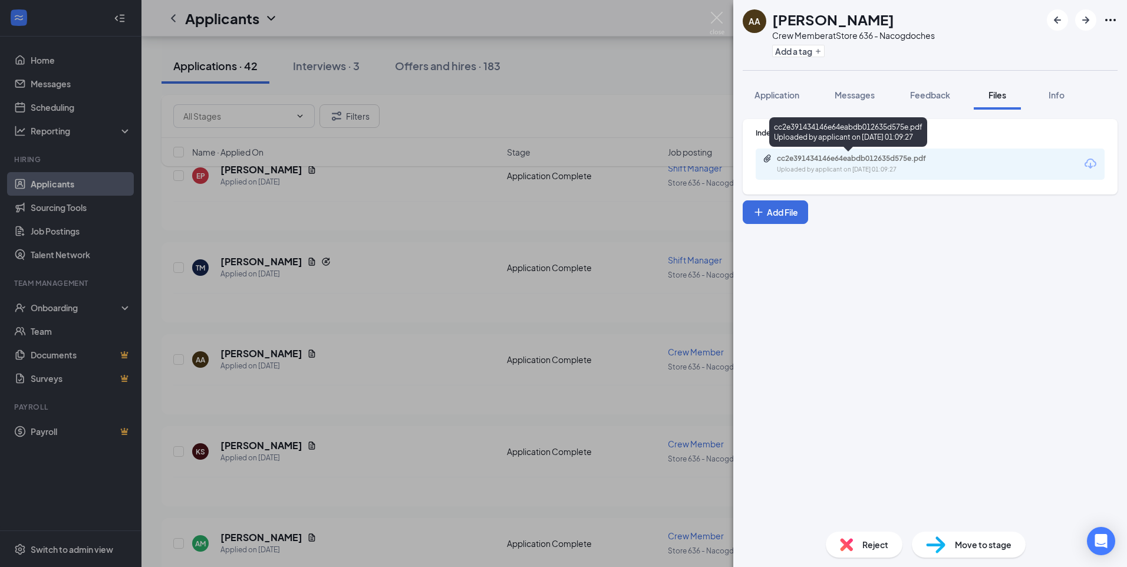
click at [857, 156] on div "cc2e391434146e64eabdb012635d575e.pdf" at bounding box center [859, 158] width 165 height 9
click at [722, 25] on img at bounding box center [716, 23] width 15 height 23
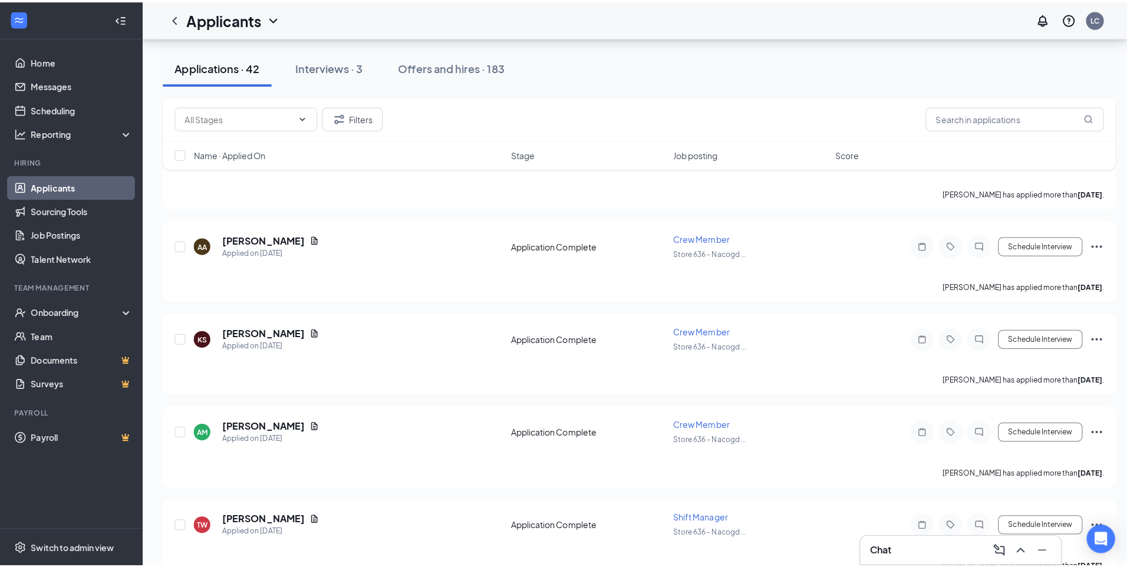
scroll to position [471, 0]
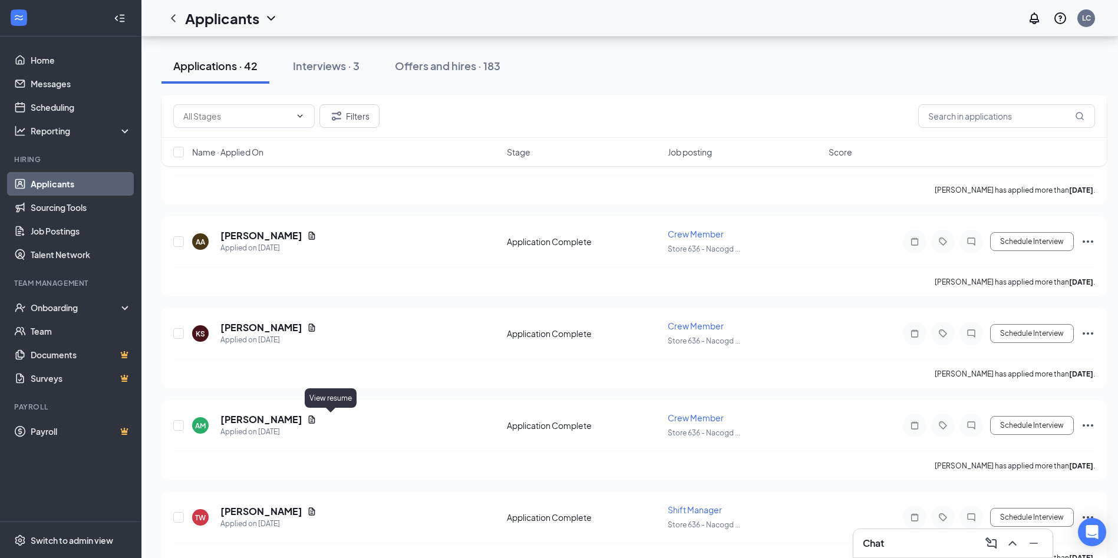
click at [315, 420] on icon "Document" at bounding box center [312, 419] width 6 height 8
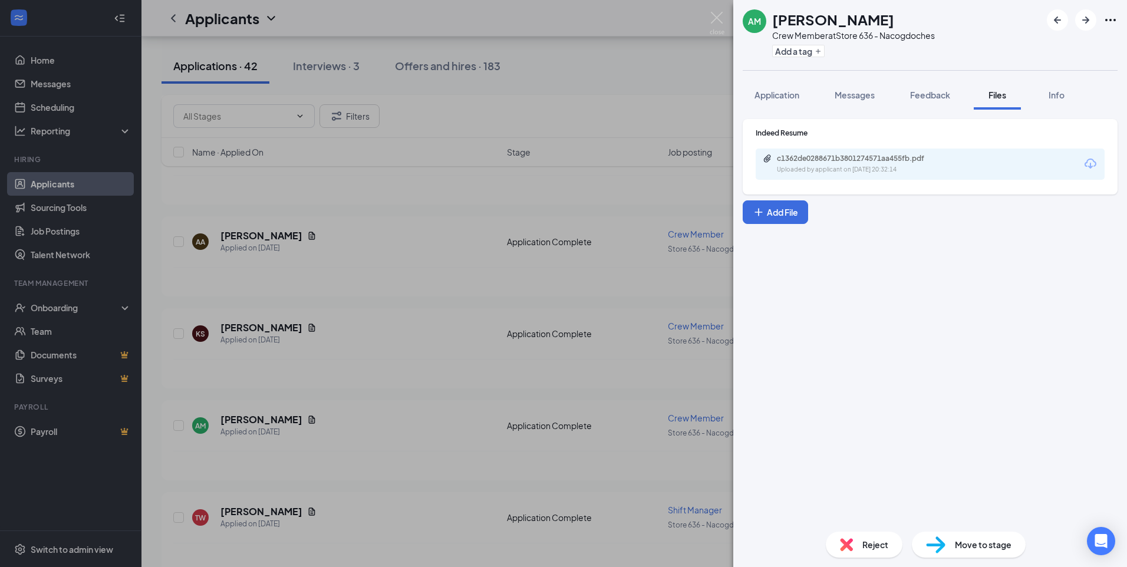
click at [918, 149] on div "c1362de0288671b3801274571aa455fb.pdf Uploaded by applicant on [DATE] 20:32:14" at bounding box center [847, 134] width 156 height 34
click at [890, 169] on div "Uploaded by applicant on [DATE] 20:32:14" at bounding box center [865, 169] width 177 height 9
click at [716, 15] on img at bounding box center [716, 23] width 15 height 23
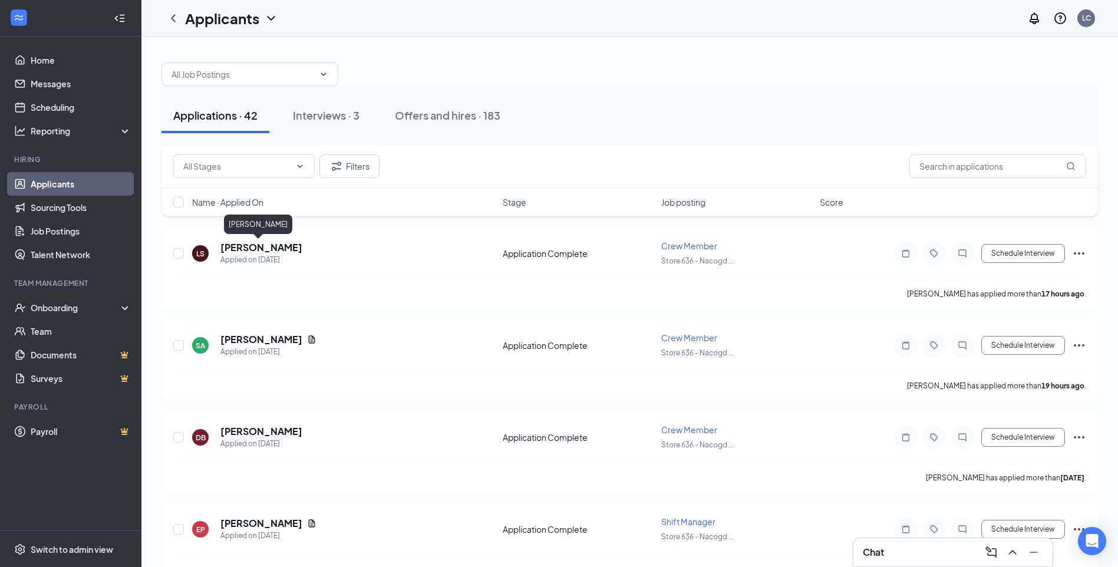
click at [249, 244] on h5 "[PERSON_NAME]" at bounding box center [261, 247] width 82 height 13
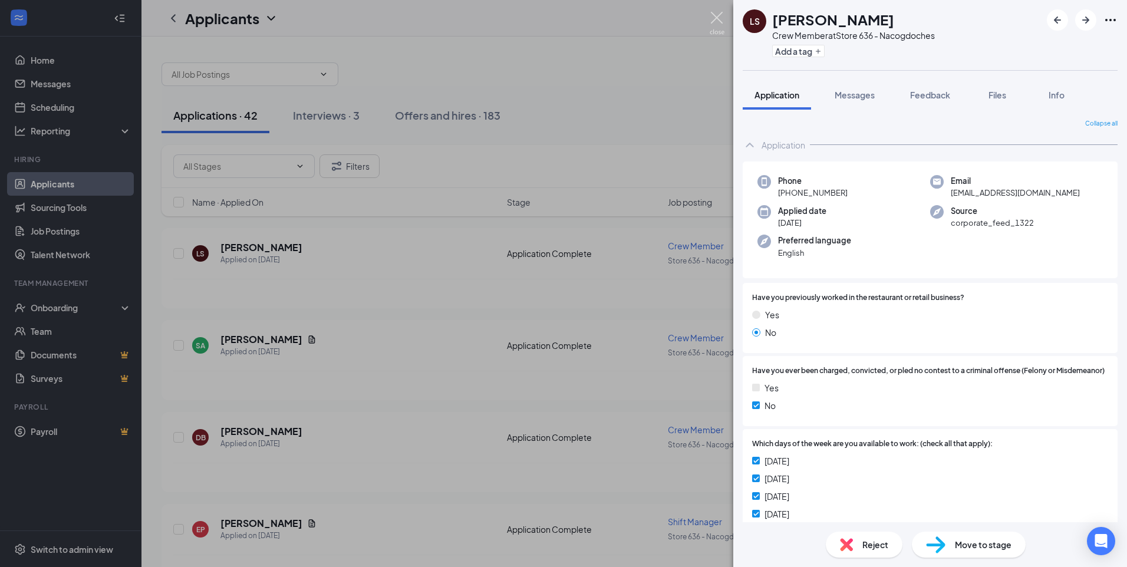
click at [724, 13] on img at bounding box center [716, 23] width 15 height 23
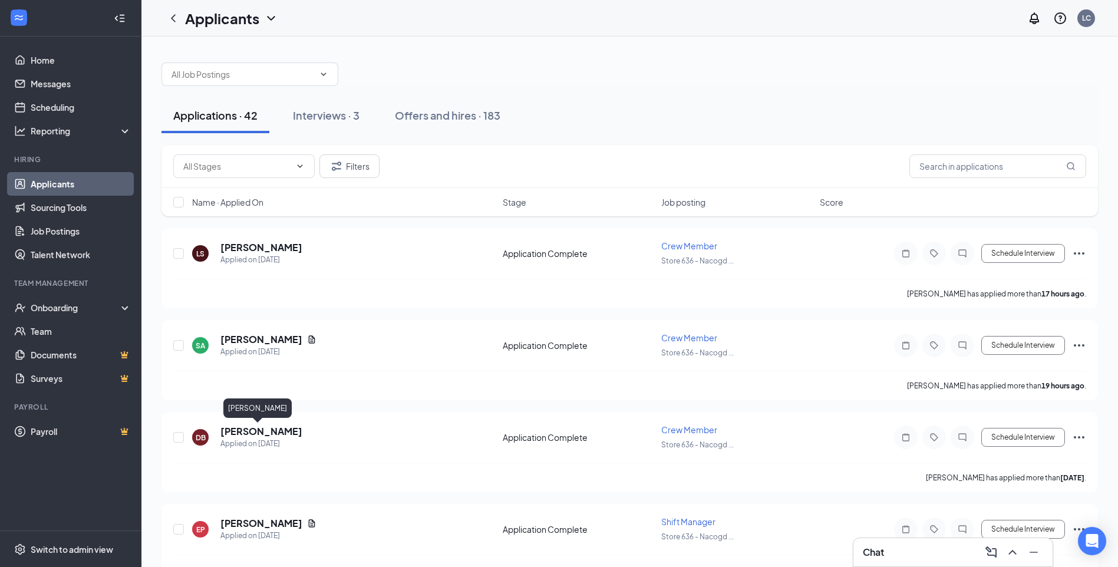
click at [247, 430] on h5 "[PERSON_NAME]" at bounding box center [261, 431] width 82 height 13
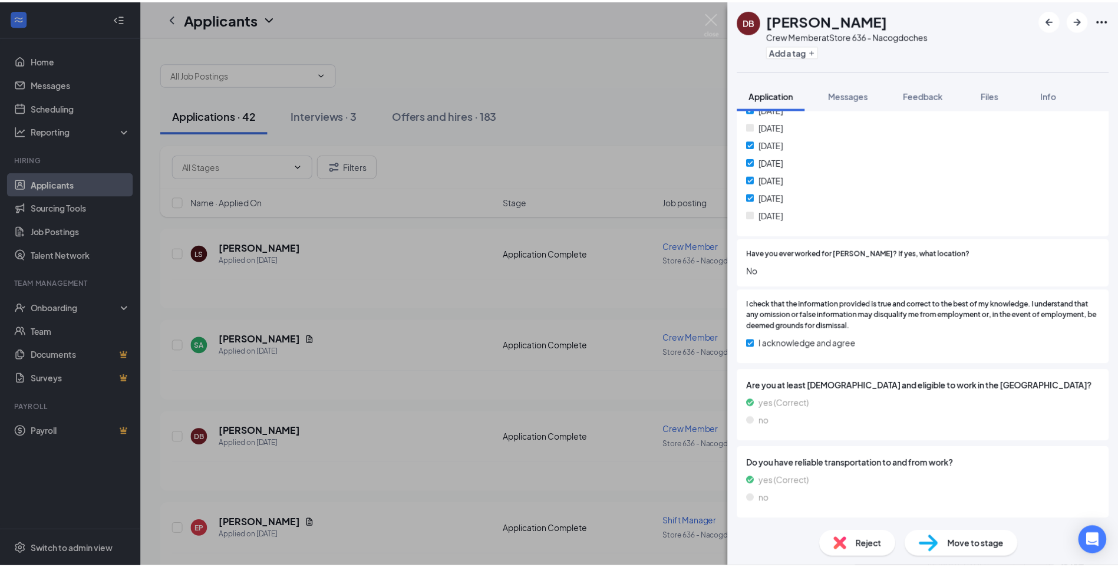
scroll to position [363, 0]
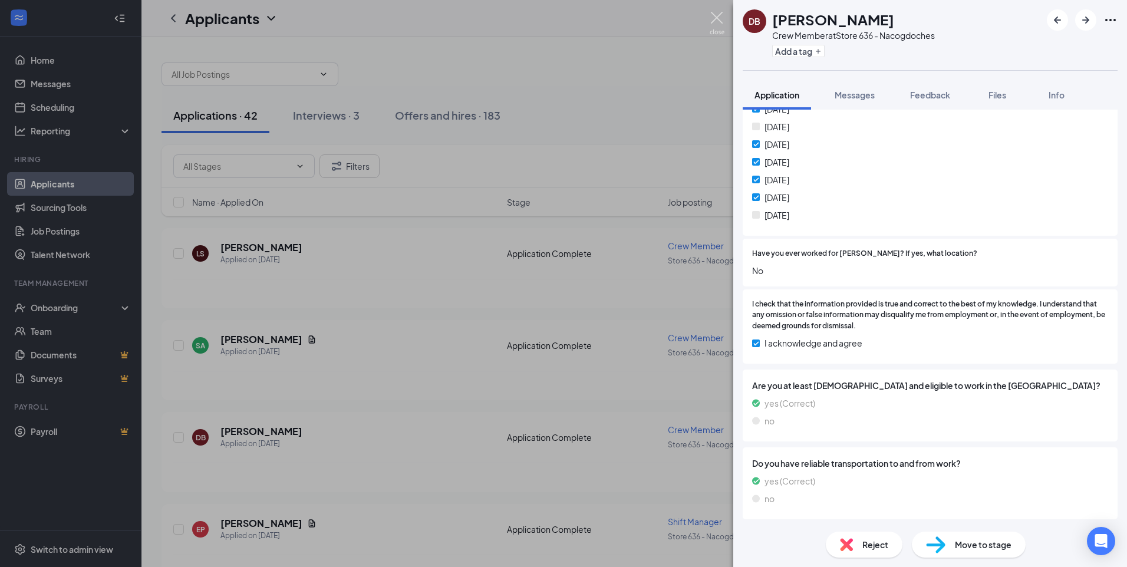
click at [715, 18] on img at bounding box center [716, 23] width 15 height 23
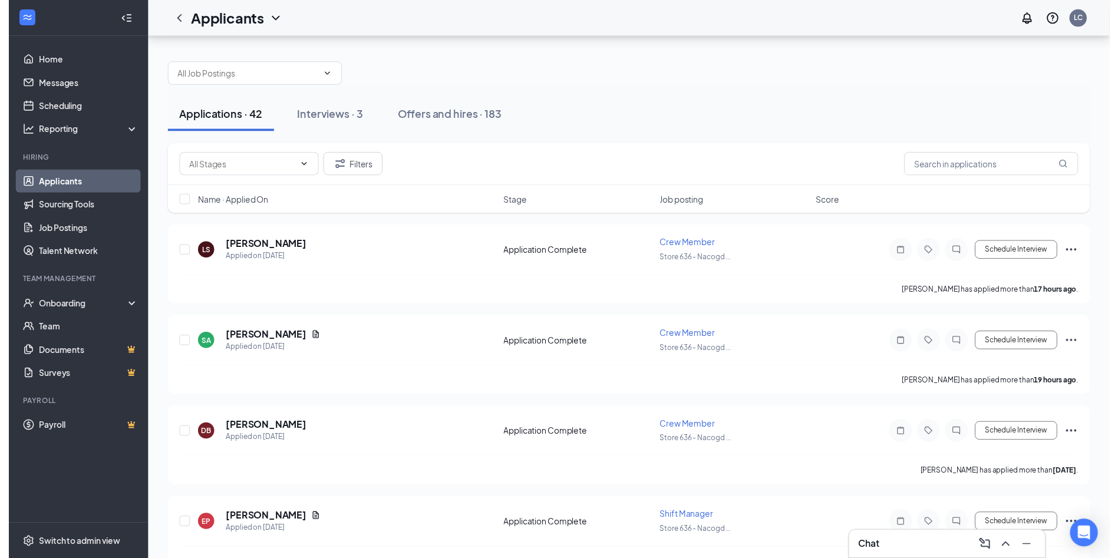
scroll to position [177, 0]
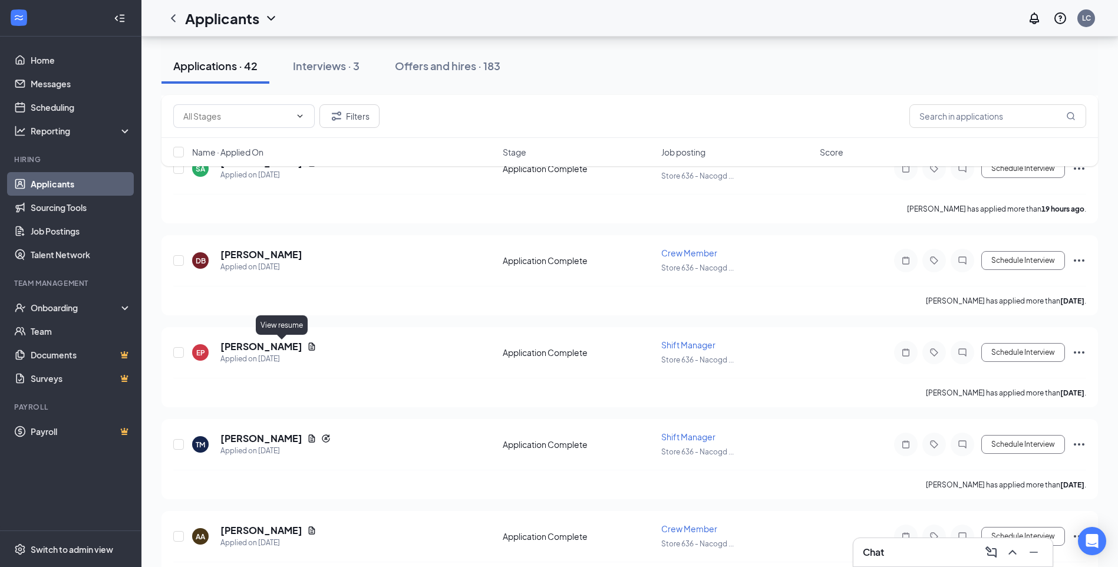
click at [307, 344] on icon "Document" at bounding box center [311, 346] width 9 height 9
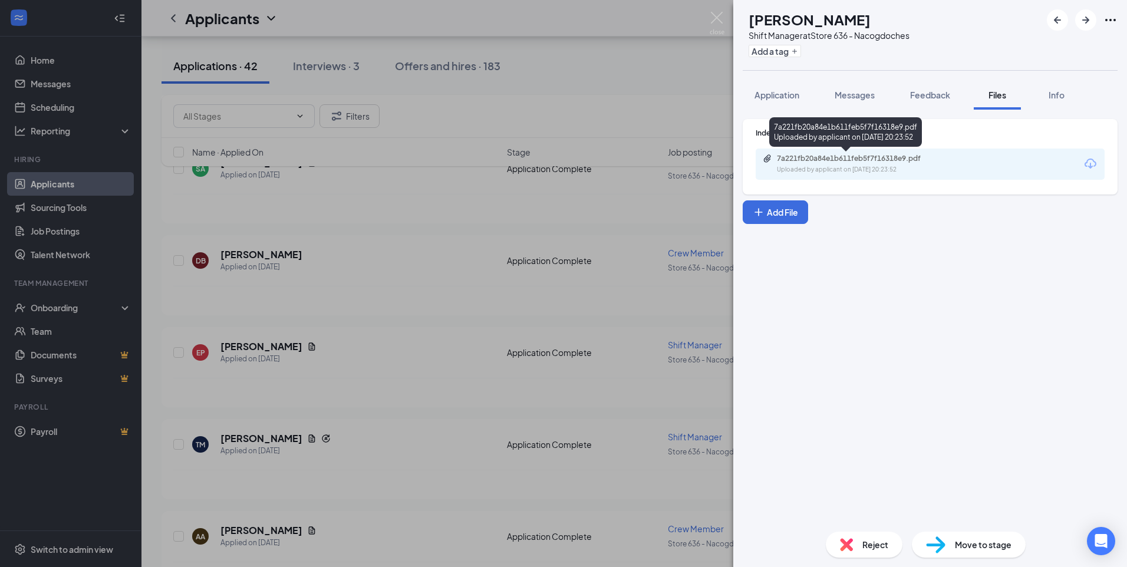
click at [907, 156] on div "7a221fb20a84e1b611feb5f7f16318e9.pdf" at bounding box center [859, 158] width 165 height 9
click at [711, 12] on img at bounding box center [716, 23] width 15 height 23
